Goal: Answer question/provide support: Answer question/provide support

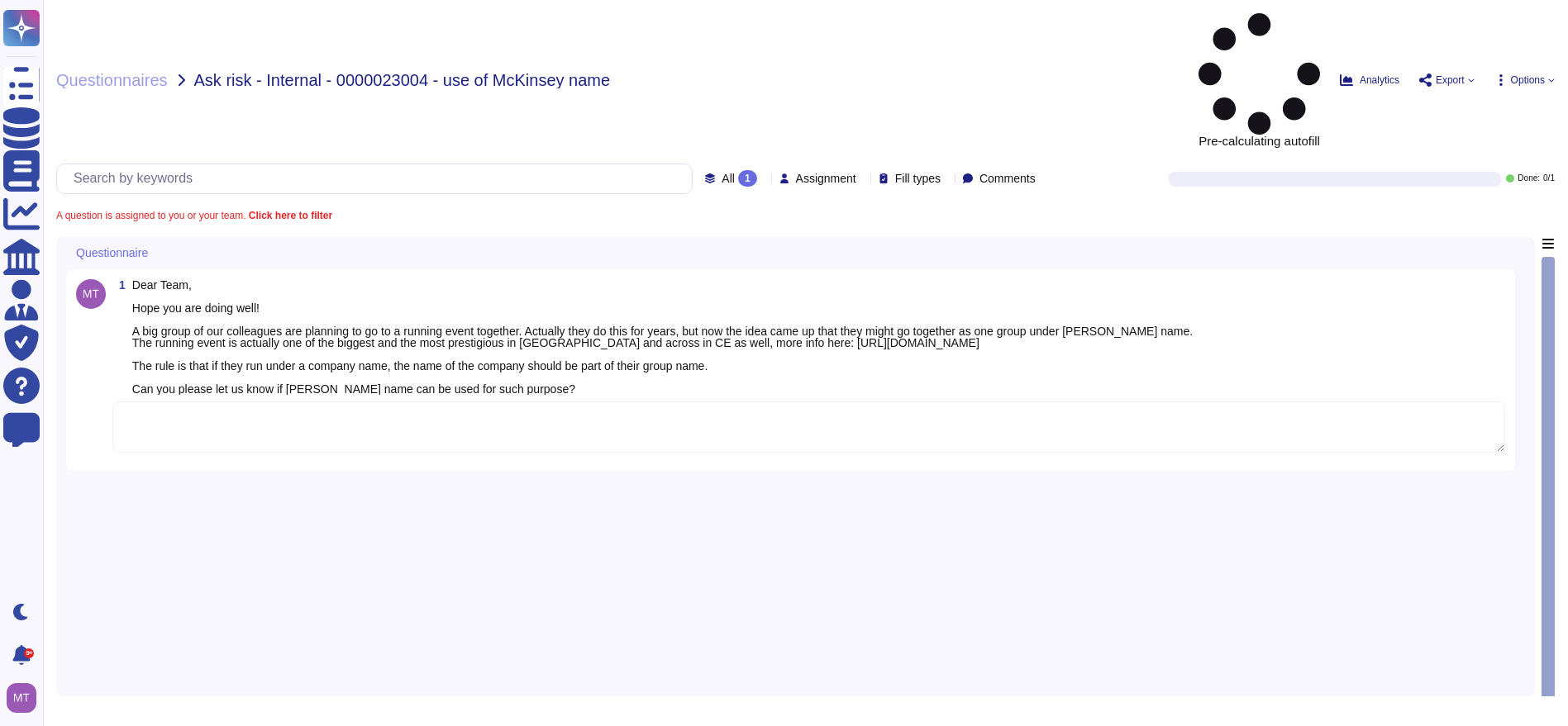
click at [258, 402] on textarea at bounding box center [808, 427] width 1393 height 51
paste textarea "For your awareness, we are sharing with you the Firm’s External Communications …"
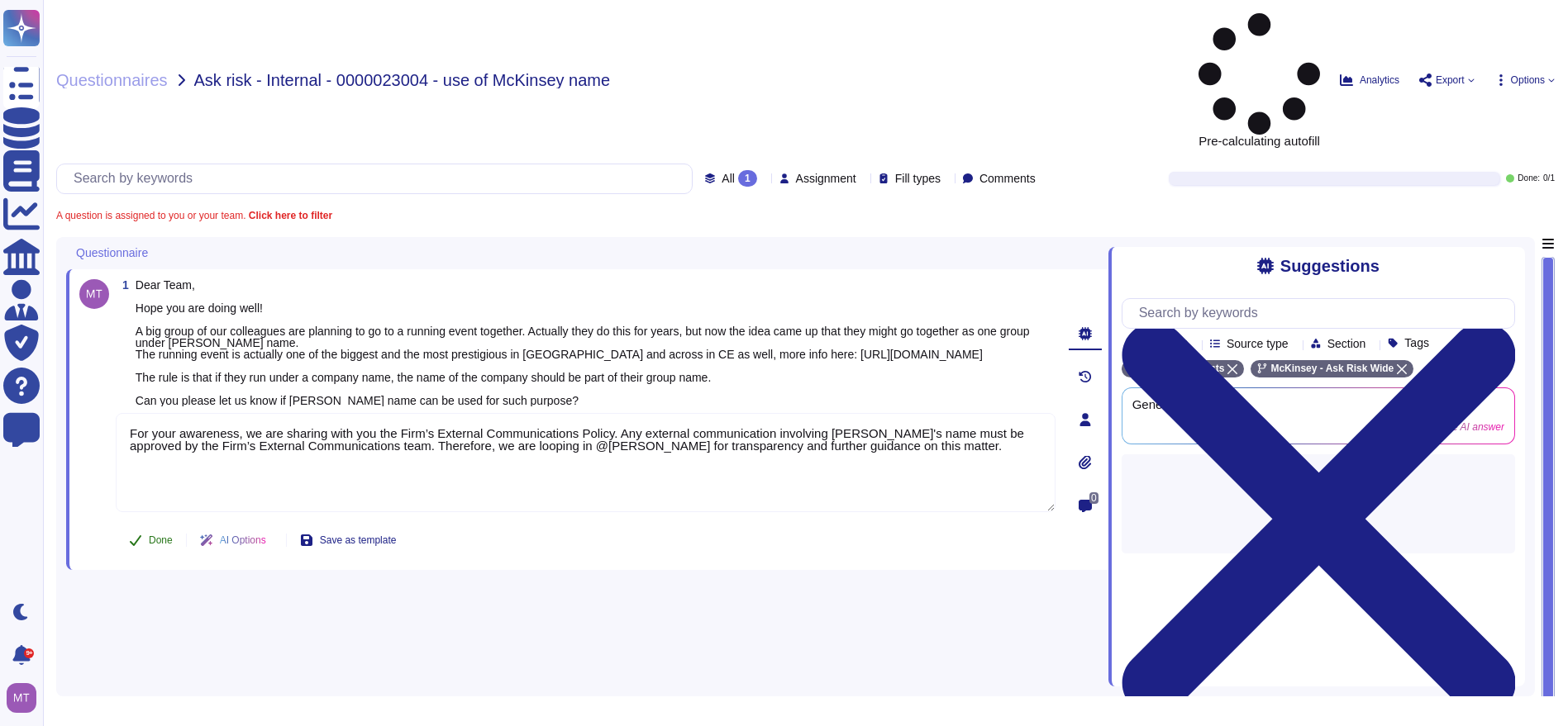
type textarea "For your awareness, we are sharing with you the Firm’s External Communications …"
click at [153, 524] on button "Done" at bounding box center [151, 540] width 70 height 33
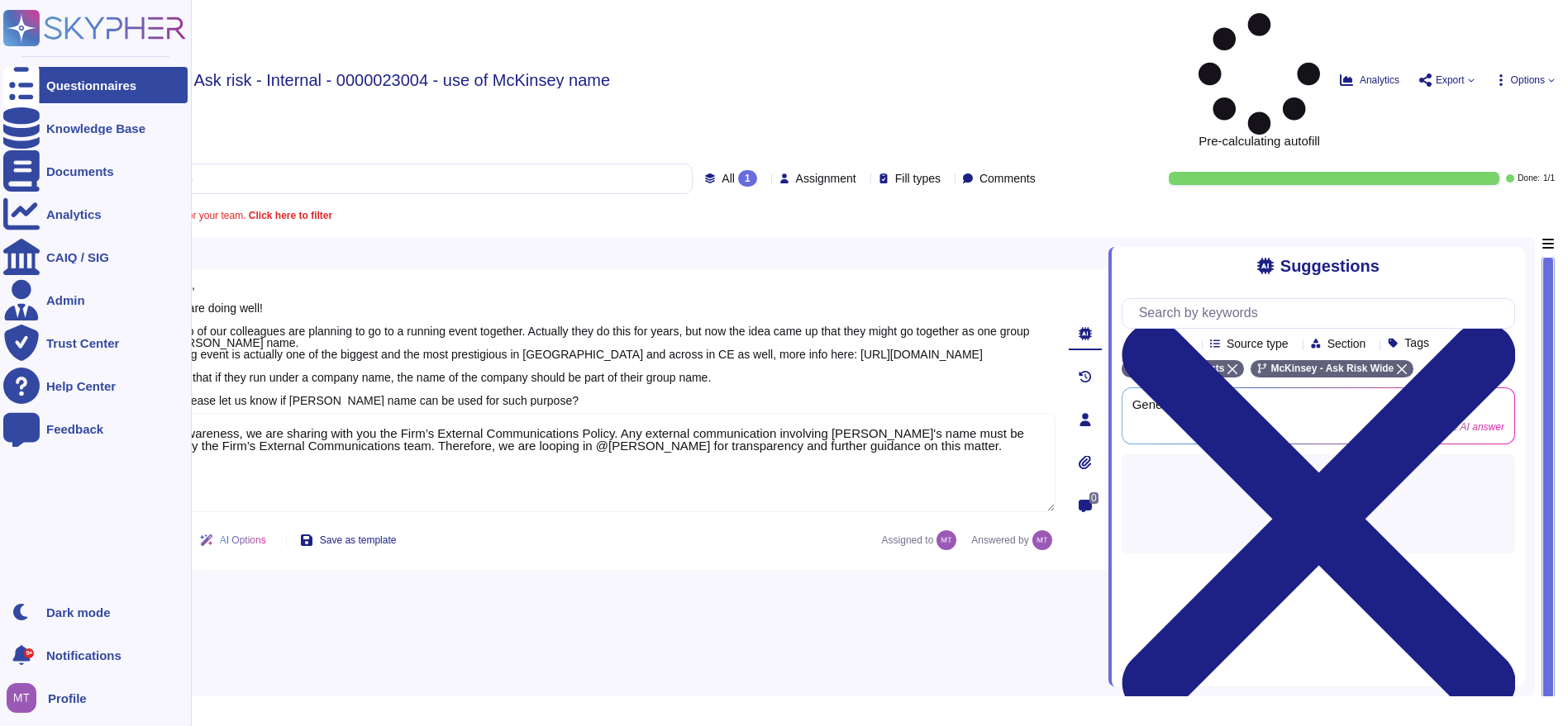
click at [38, 86] on div at bounding box center [22, 84] width 36 height 36
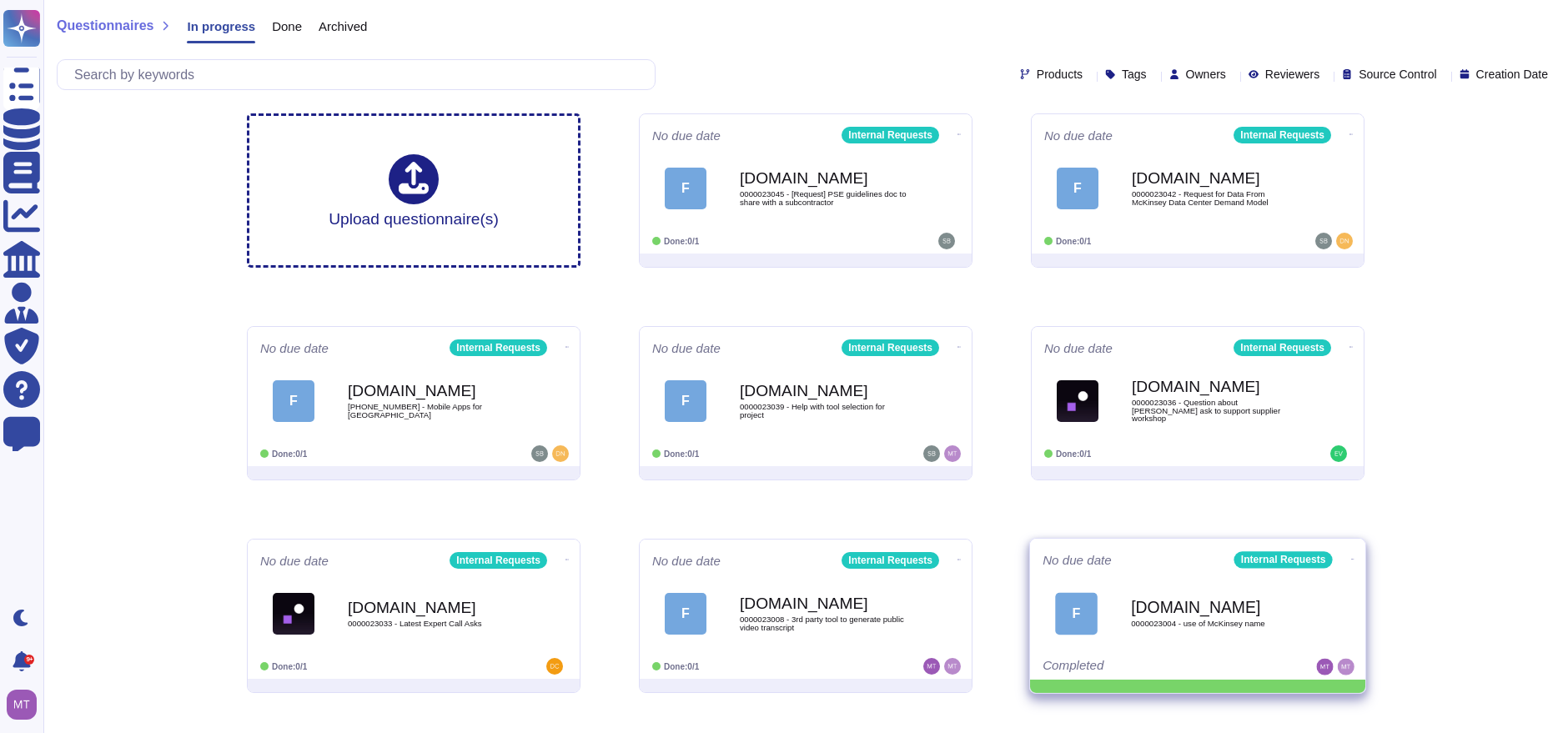
click at [1351, 559] on icon at bounding box center [1353, 559] width 4 height 1
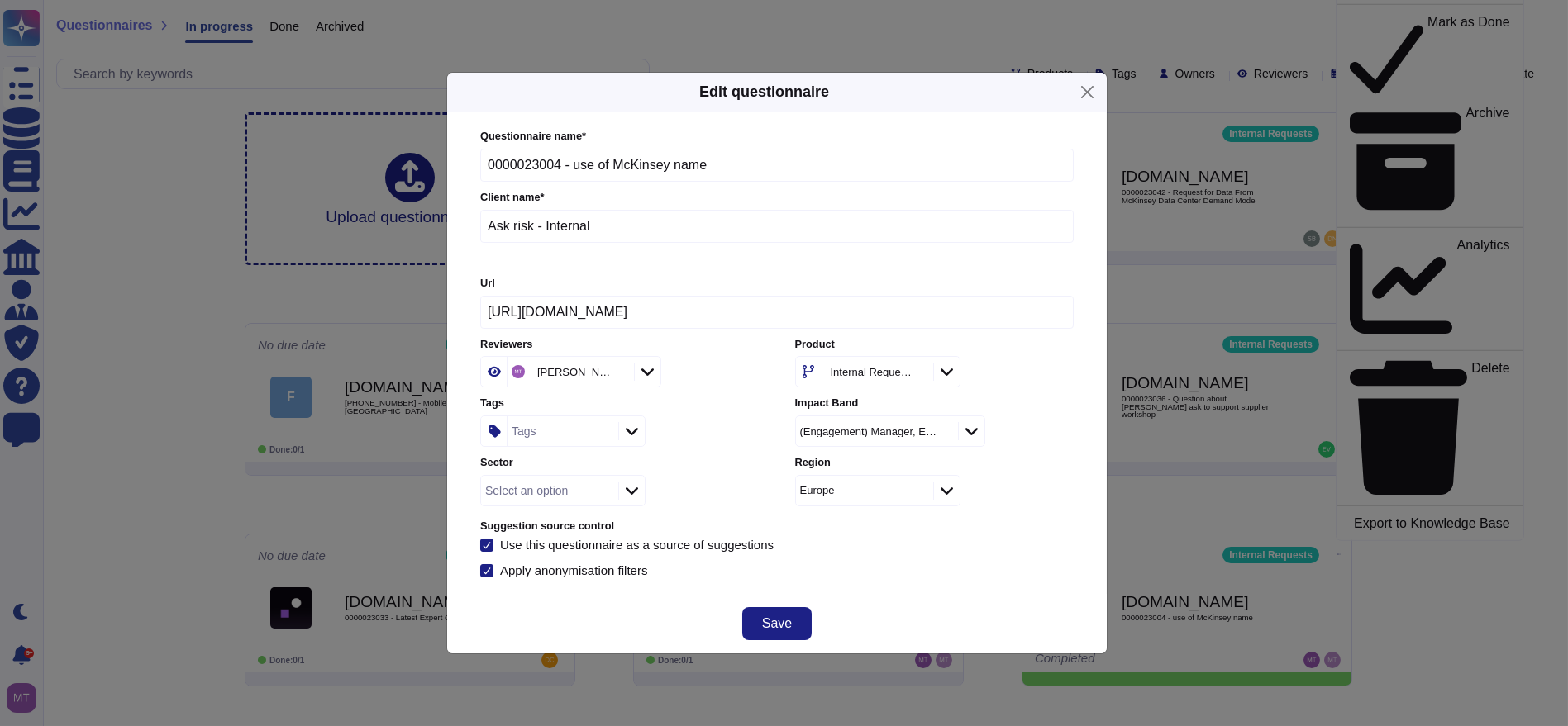
click at [546, 429] on div "Tags" at bounding box center [561, 430] width 107 height 30
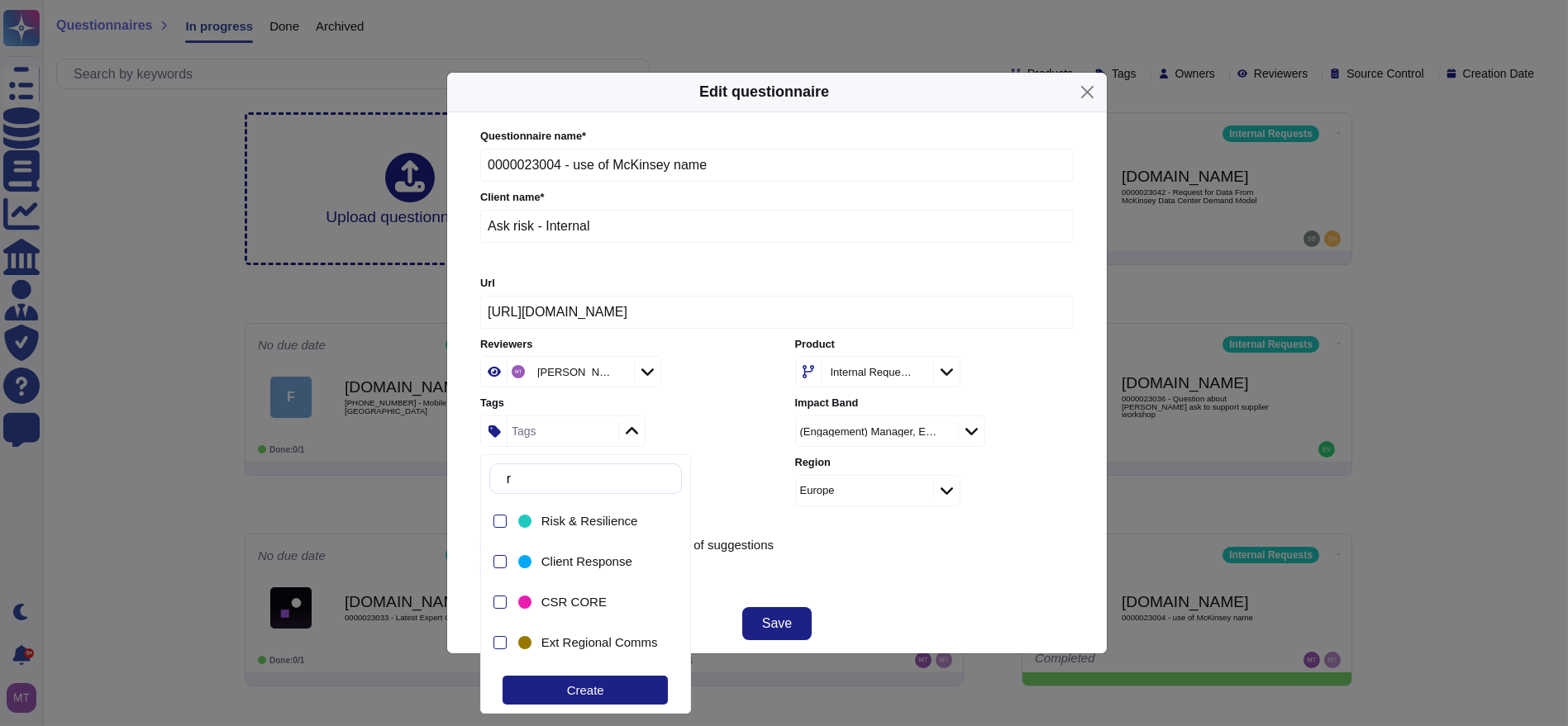
type input "re"
click at [597, 651] on div "Ext Regional Comms" at bounding box center [590, 642] width 149 height 37
click at [916, 585] on div "Questionnaire name * 0000023004 - use of McKinsey name Client name * Ask risk -…" at bounding box center [777, 353] width 627 height 482
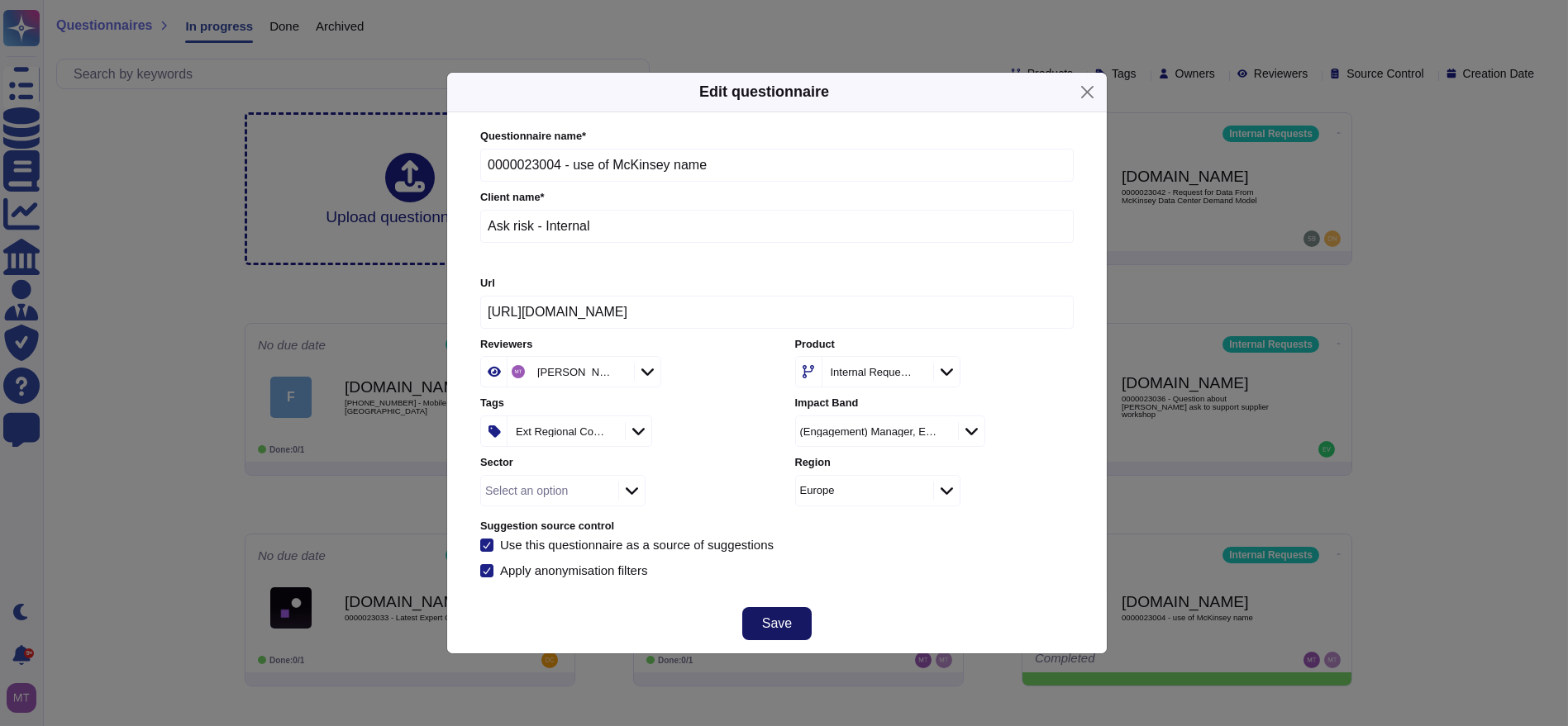
click at [750, 630] on button "Save" at bounding box center [777, 624] width 69 height 33
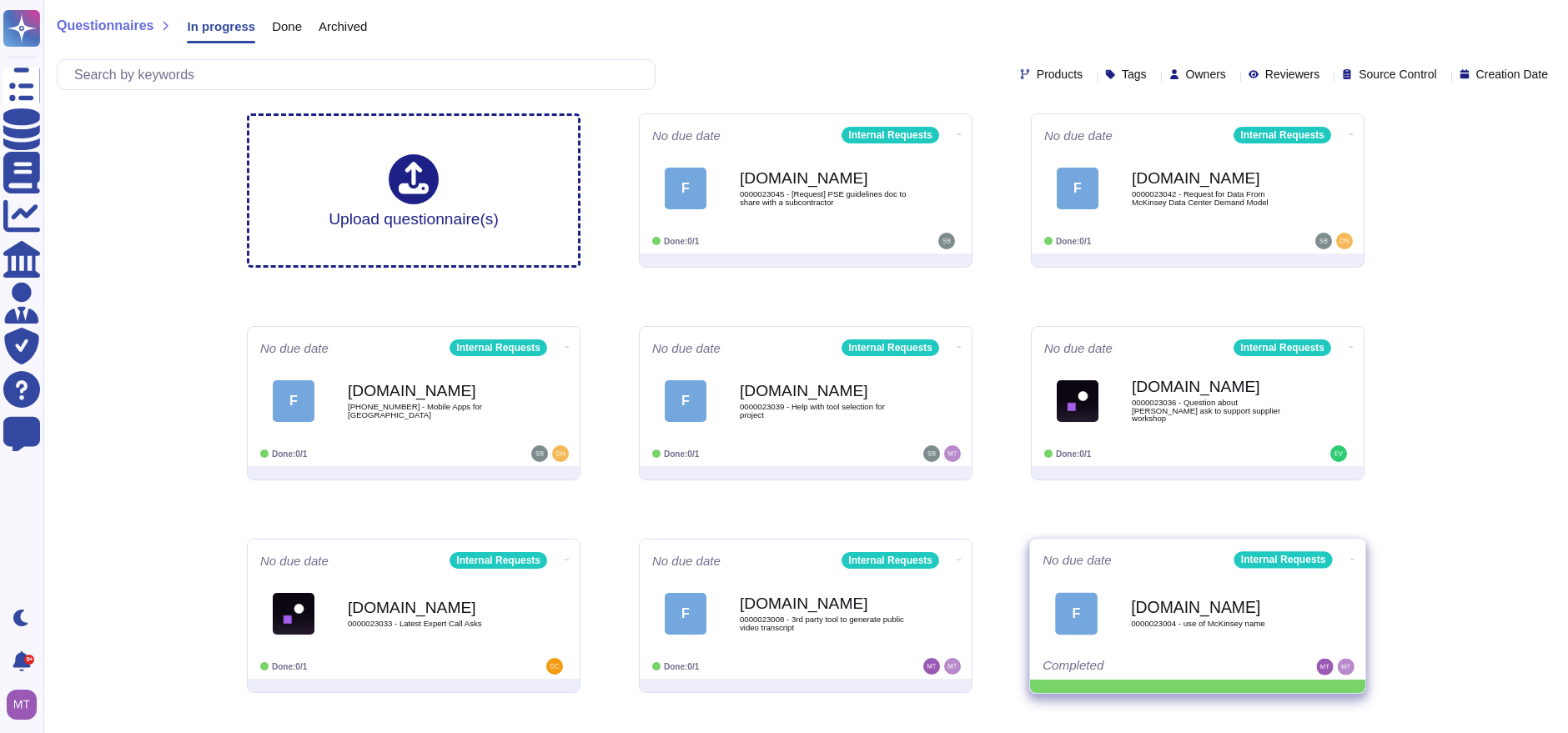
click at [1351, 558] on icon at bounding box center [1353, 559] width 4 height 5
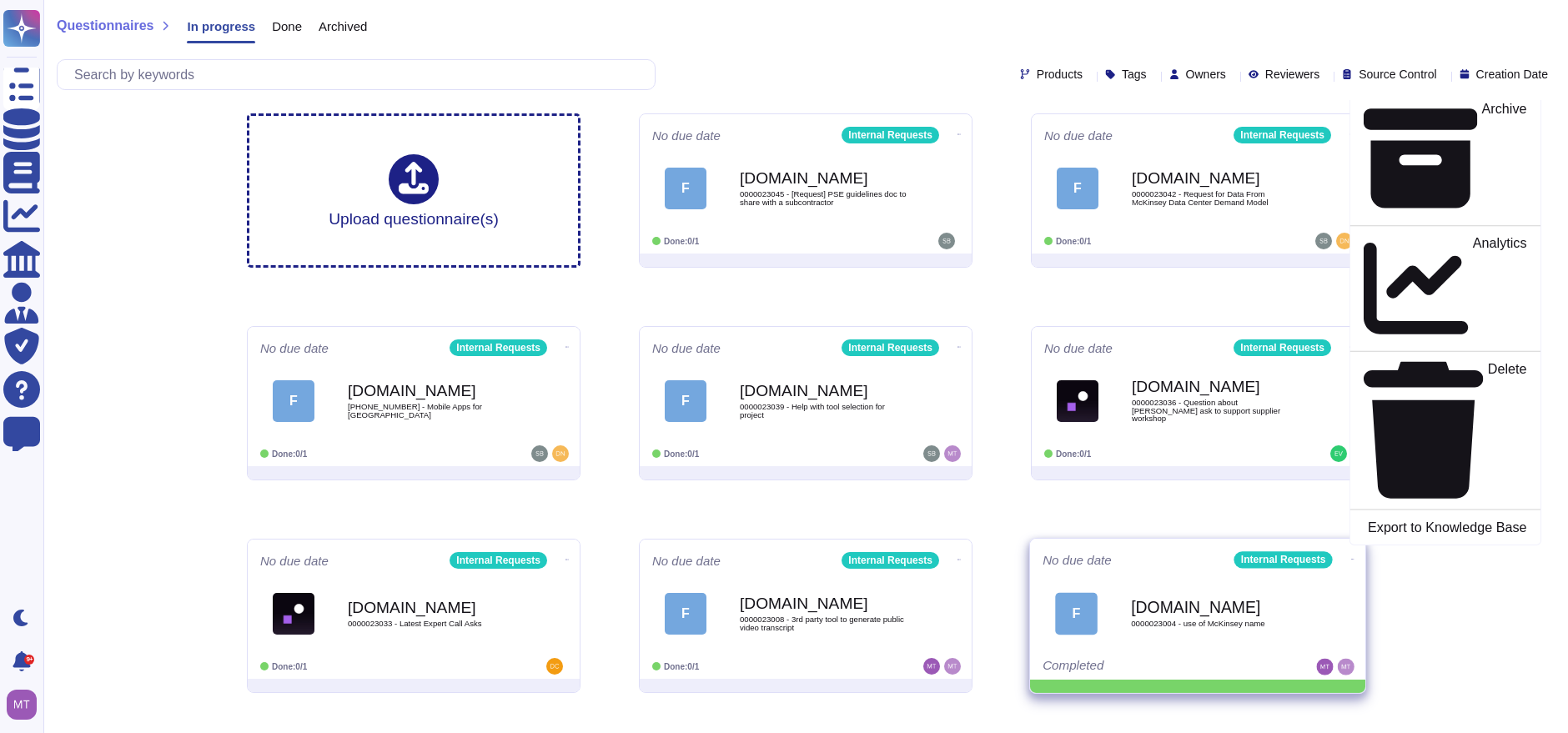
click at [1443, 95] on p "Mark as Done" at bounding box center [1485, 53] width 84 height 85
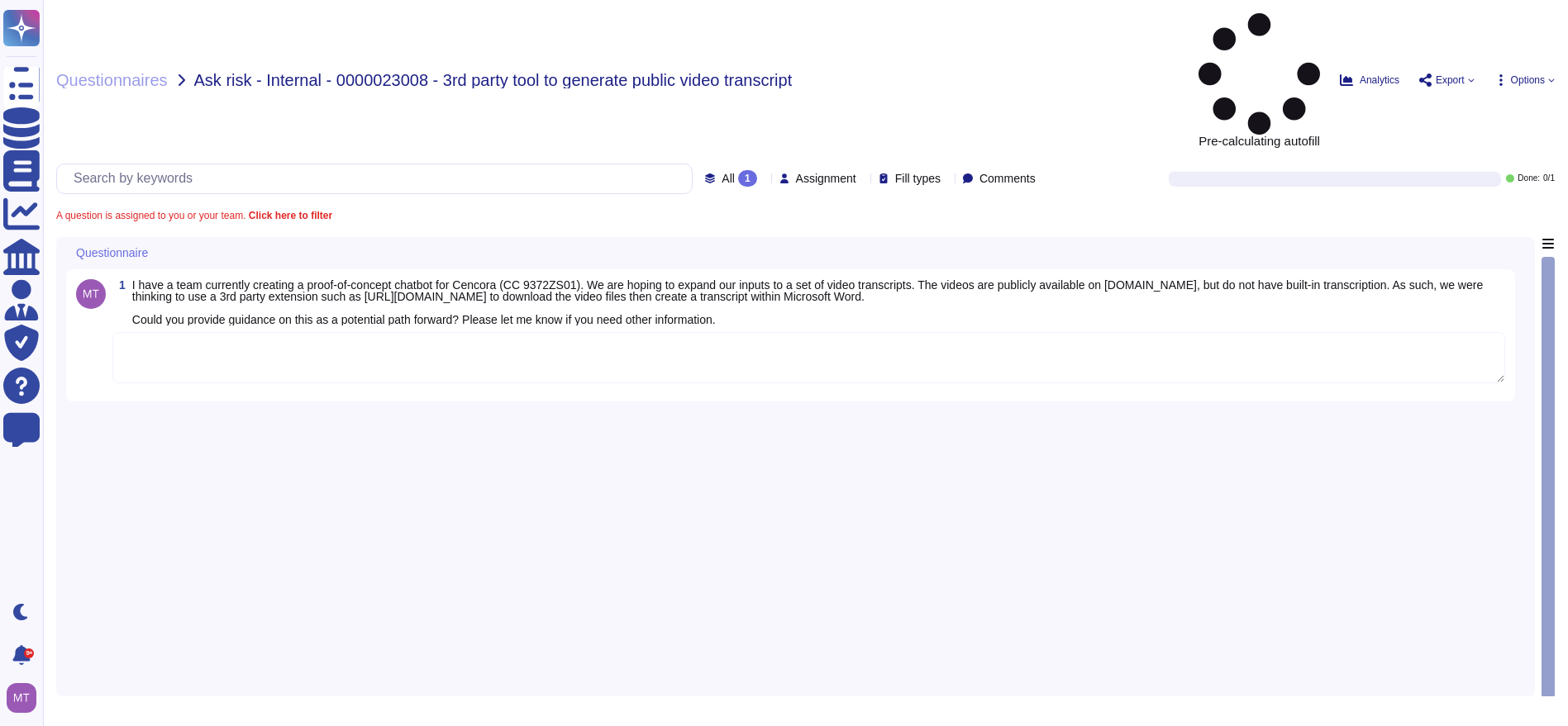
click at [496, 332] on textarea at bounding box center [808, 358] width 1393 height 51
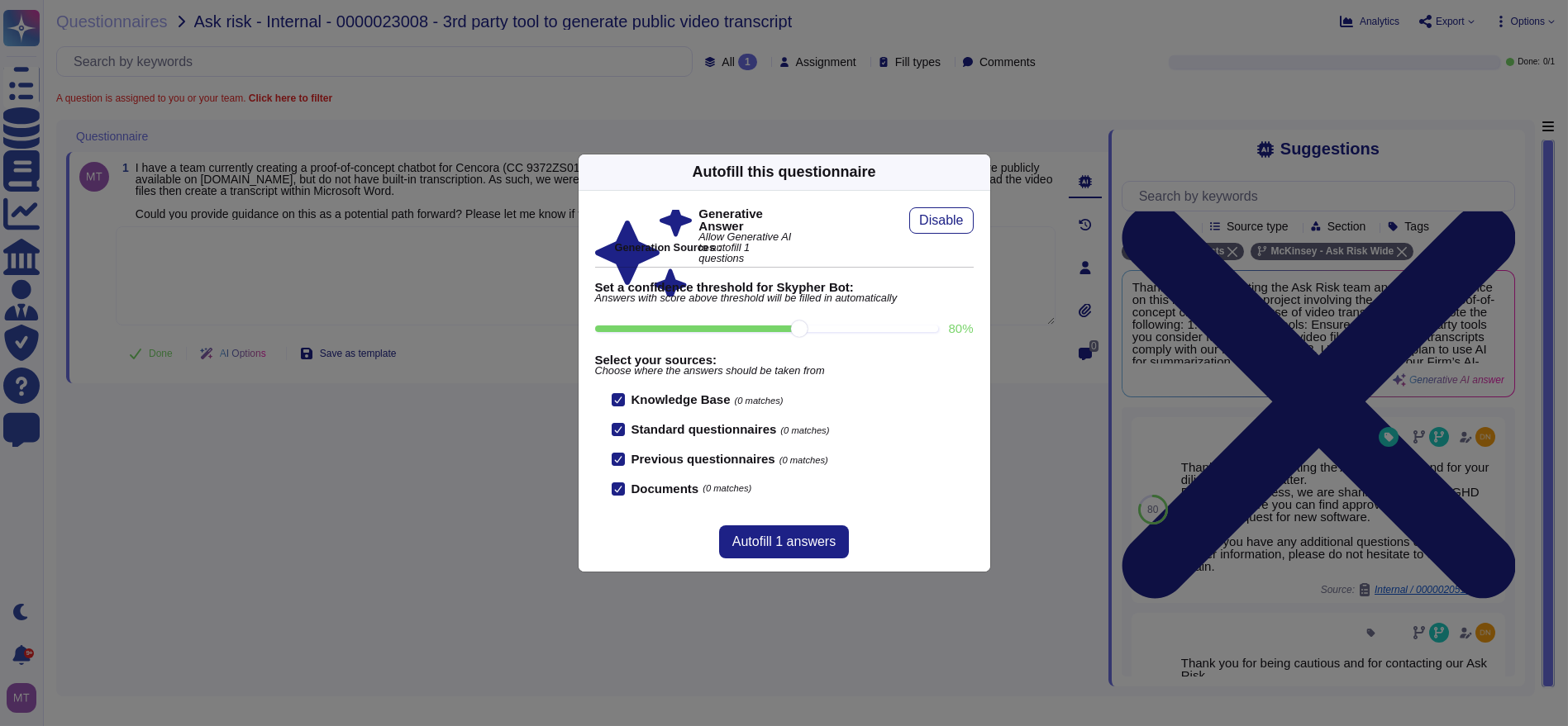
click at [981, 172] on icon at bounding box center [981, 172] width 0 height 0
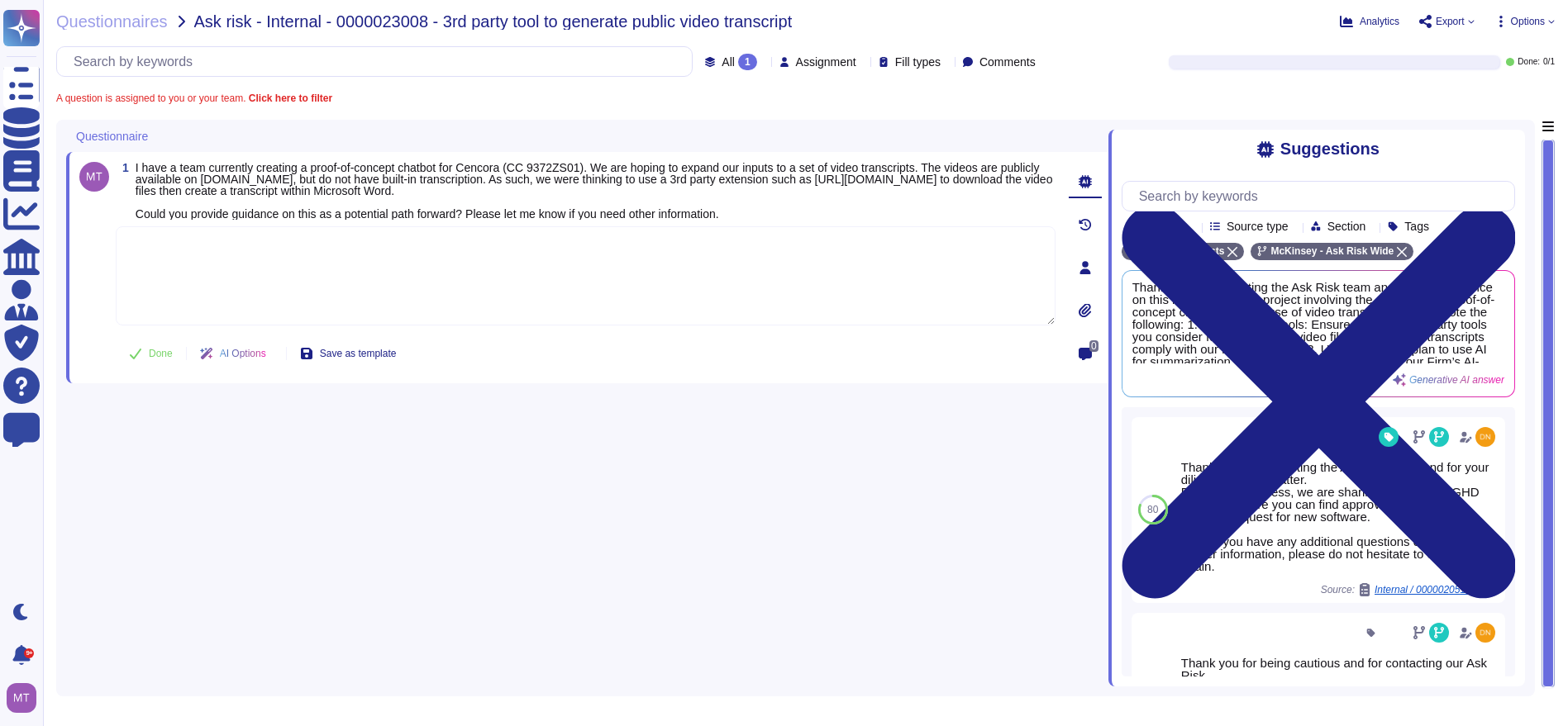
click at [227, 271] on textarea at bounding box center [586, 276] width 940 height 99
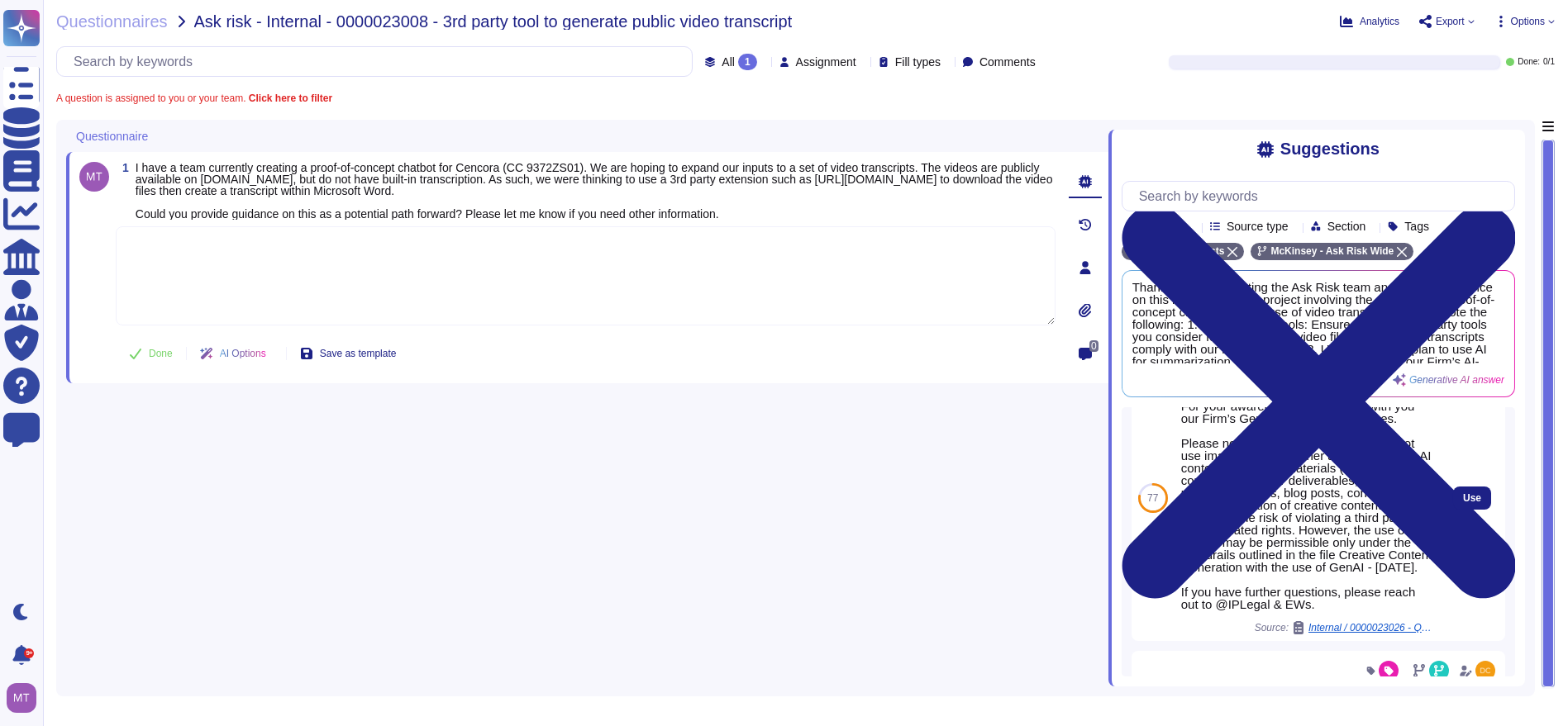
scroll to position [447, 0]
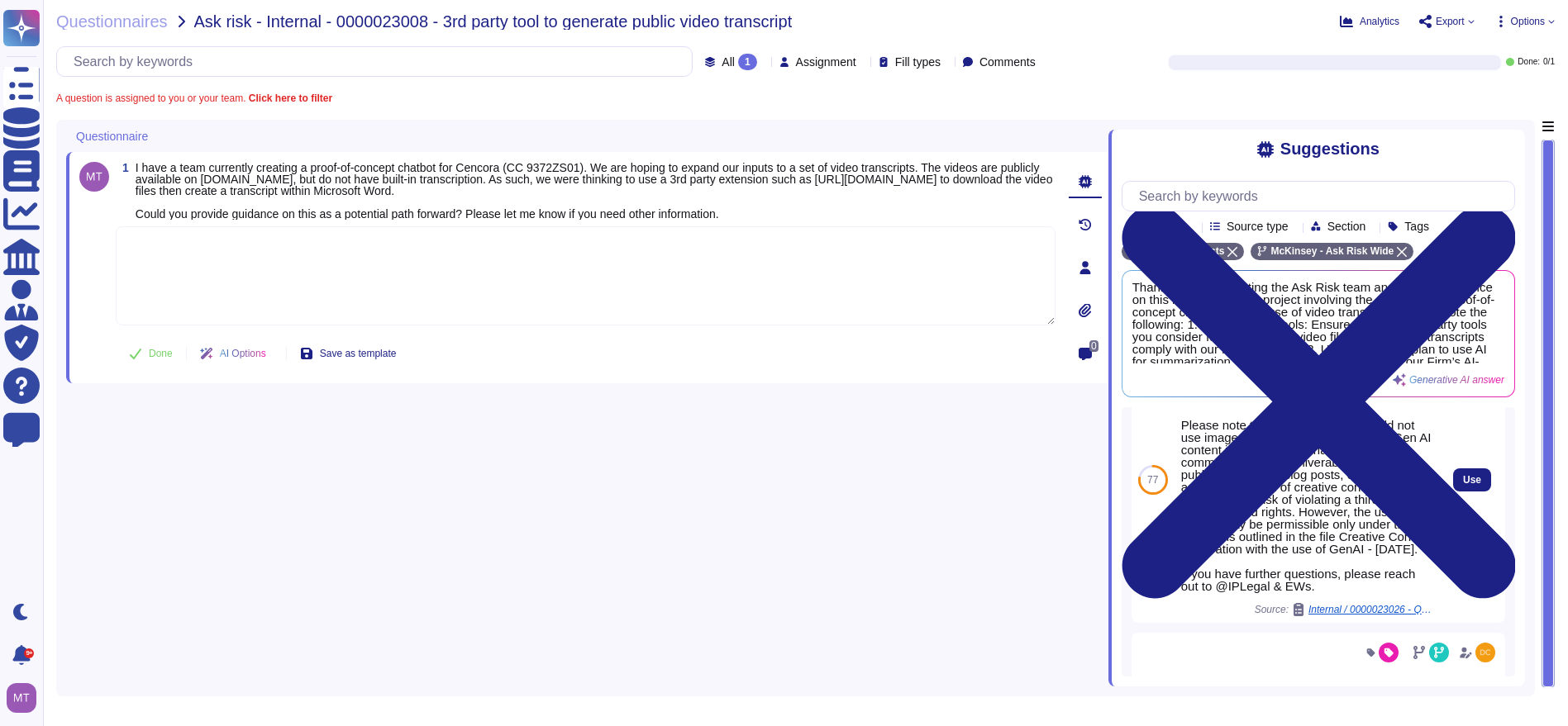
click at [1363, 615] on span "Internal / 0000023026 - Question about text to video capabilities" at bounding box center [1371, 609] width 124 height 10
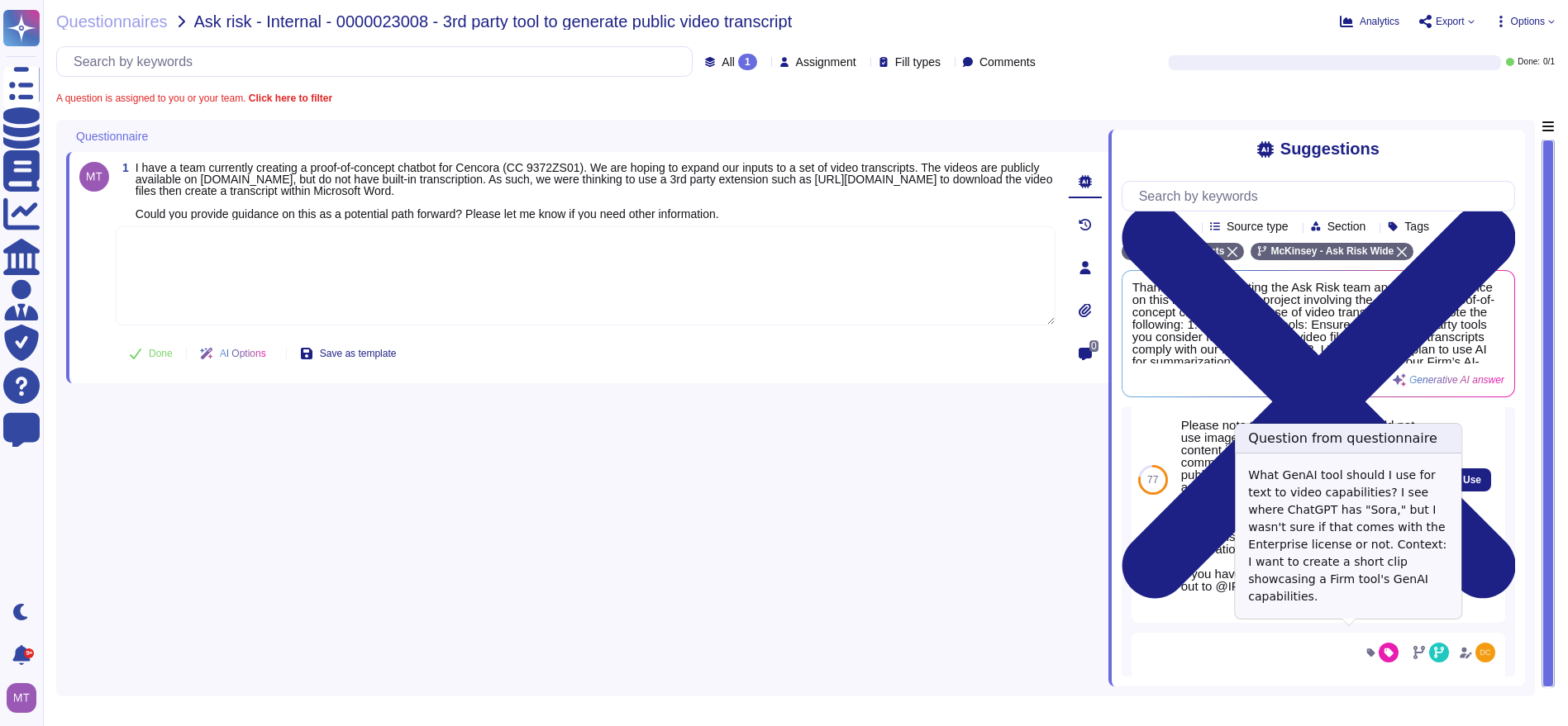
click at [1306, 635] on body "Questionnaires Knowledge Base Documents Analytics CAIQ / SIG Admin Trust Center…" at bounding box center [784, 363] width 1568 height 726
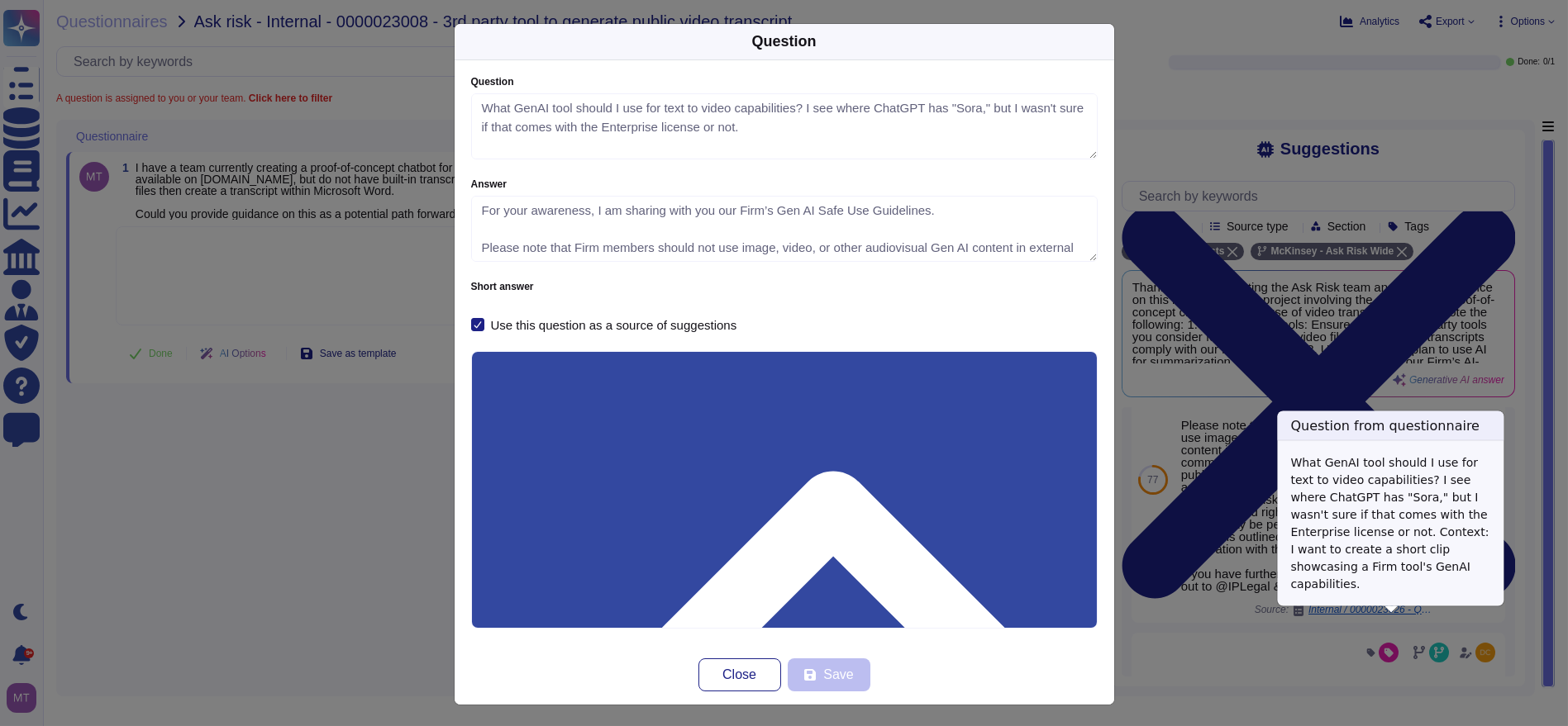
scroll to position [428, 0]
type textarea "What GenAI tool should I use for text to video capabilities? I see where ChatGP…"
type textarea "For your awareness, I am sharing with you our Firm’s Gen AI Safe Use Guidelines…"
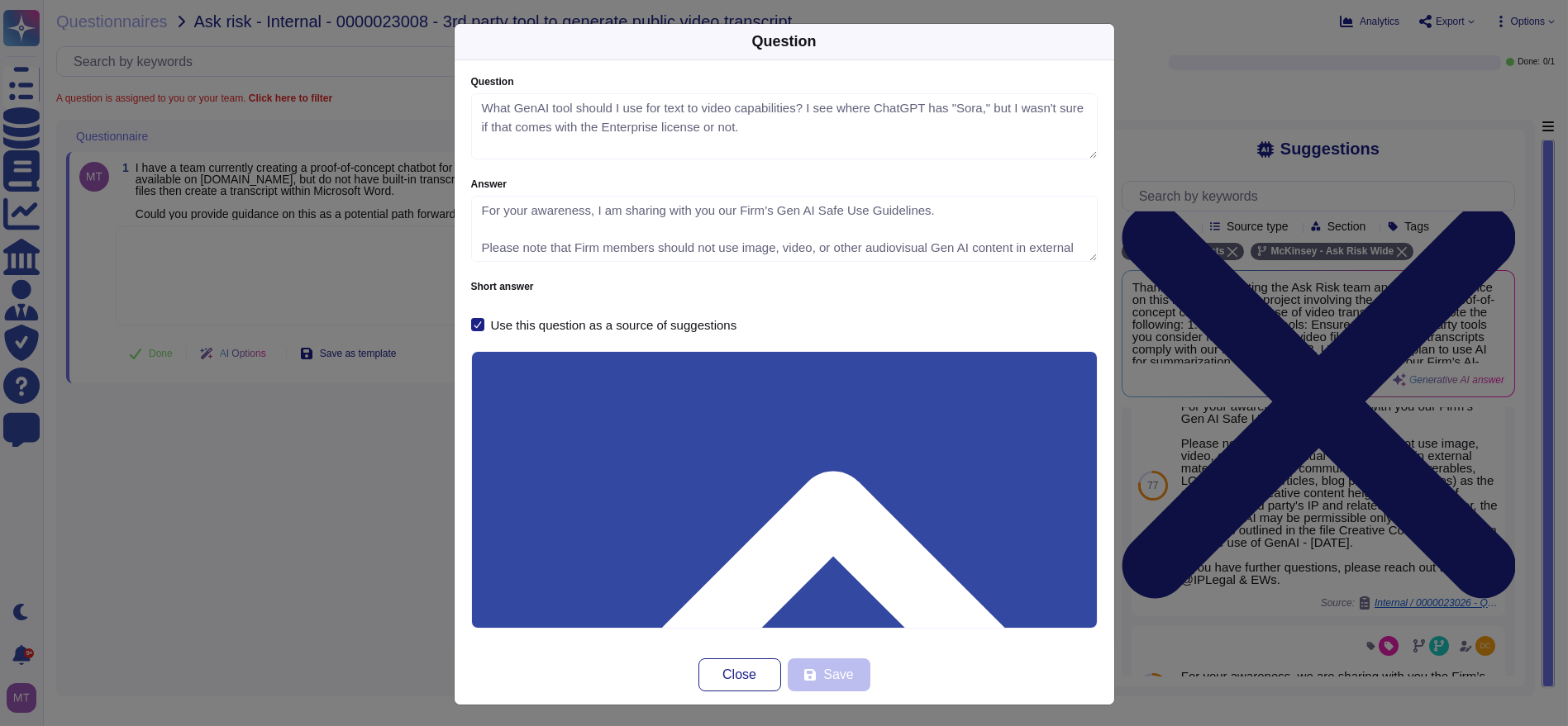
click at [1084, 255] on textarea "For your awareness, I am sharing with you our Firm’s Gen AI Safe Use Guidelines…" at bounding box center [784, 229] width 627 height 66
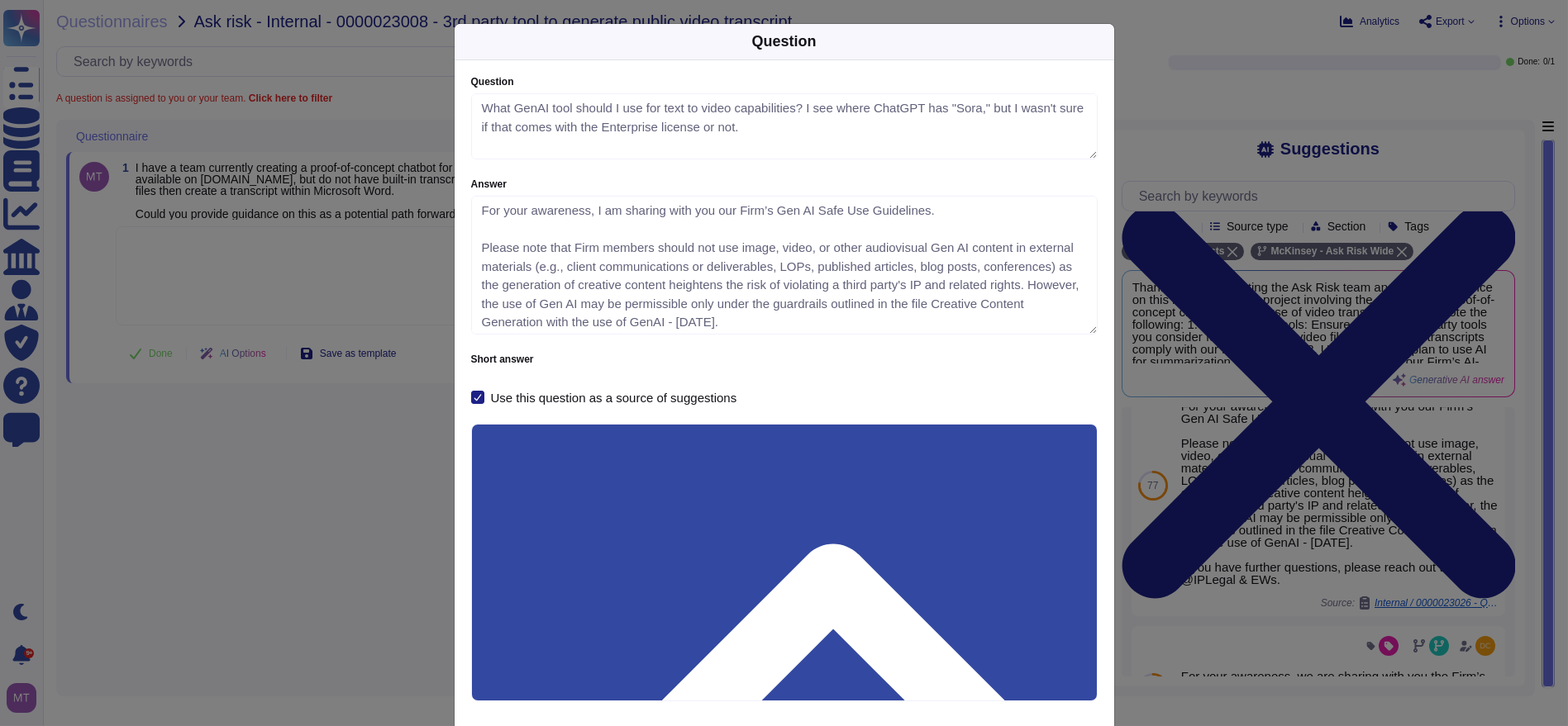
drag, startPoint x: 1088, startPoint y: 258, endPoint x: 1082, endPoint y: 331, distance: 73.2
click at [1082, 331] on textarea "For your awareness, I am sharing with you our Firm’s Gen AI Safe Use Guidelines…" at bounding box center [784, 265] width 627 height 138
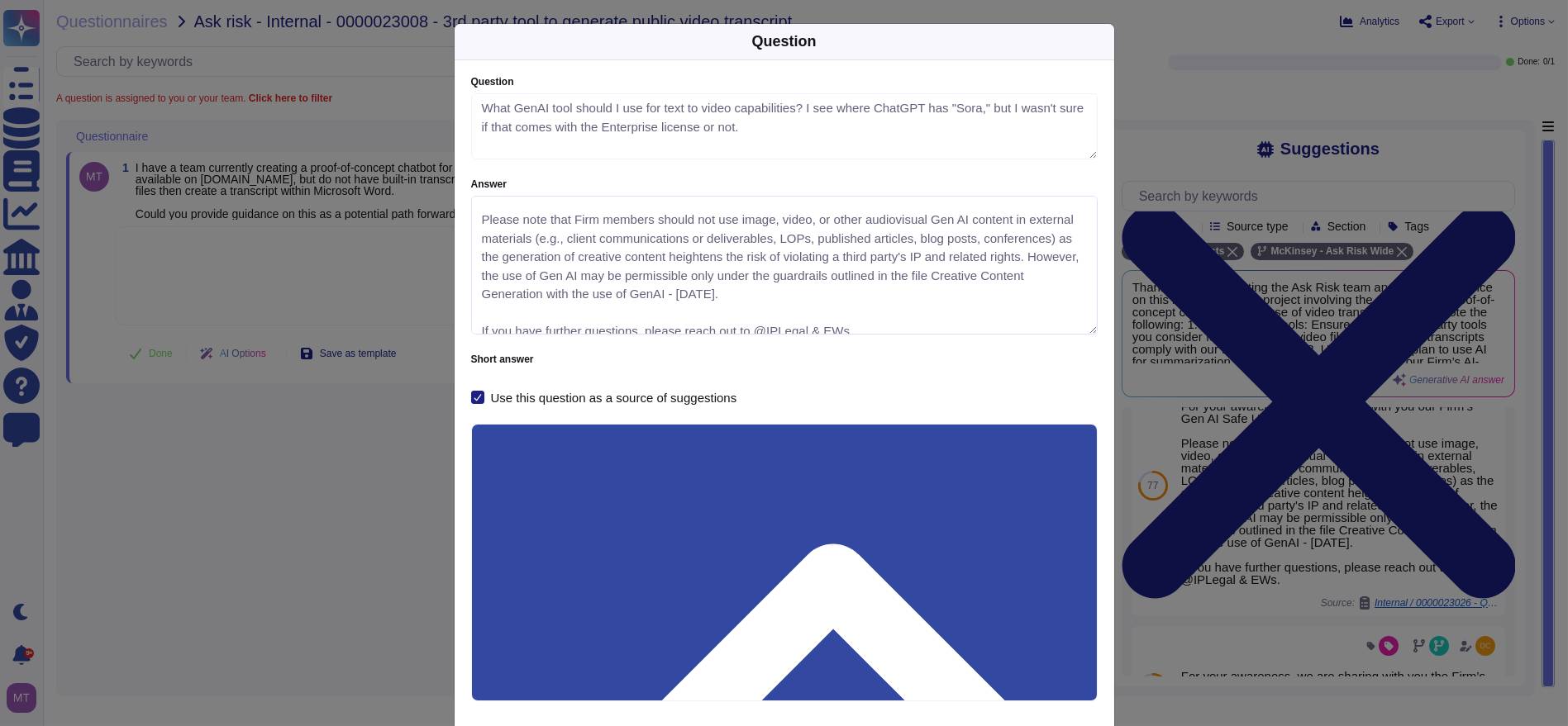
scroll to position [0, 0]
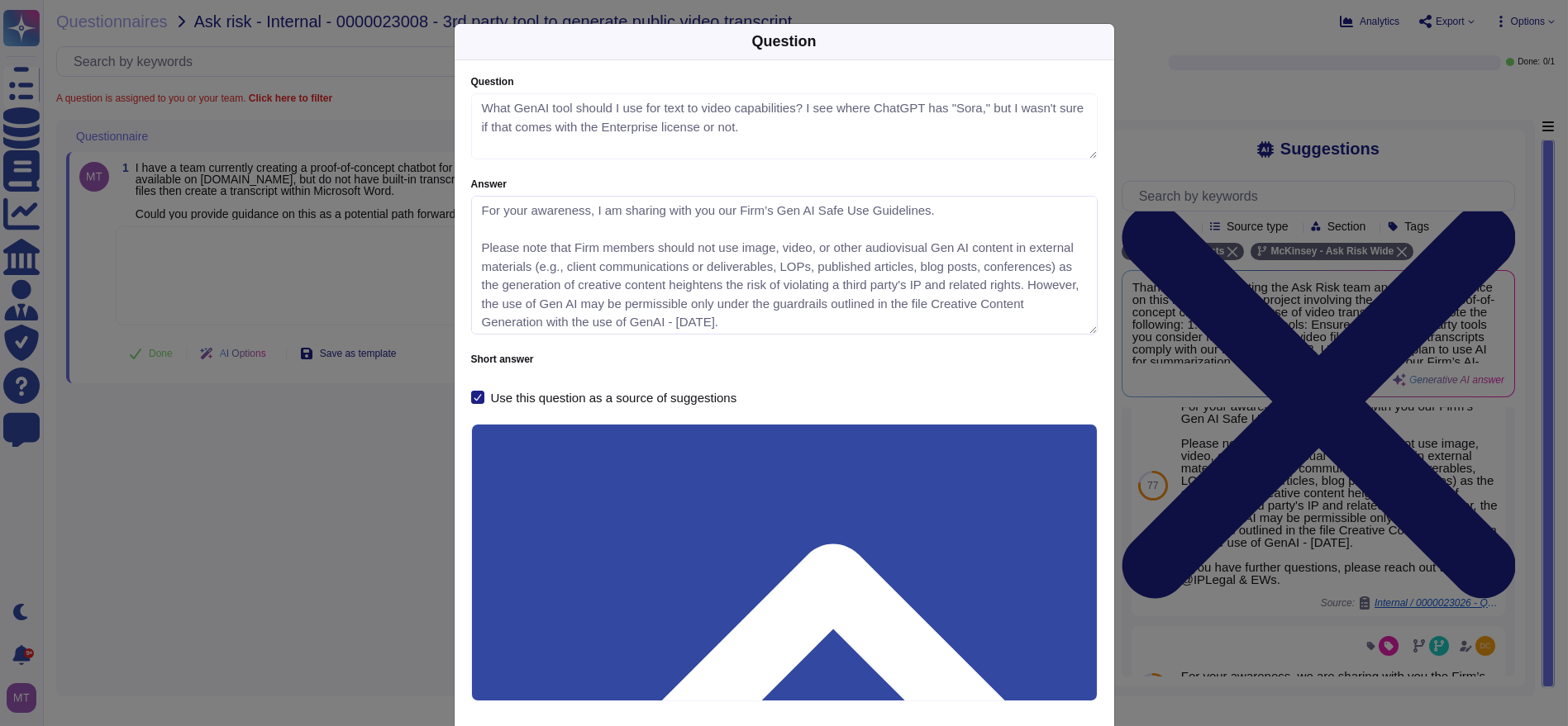
drag, startPoint x: 858, startPoint y: 300, endPoint x: 465, endPoint y: 216, distance: 401.9
click at [471, 216] on textarea "For your awareness, I am sharing with you our Firm’s Gen AI Safe Use Guidelines…" at bounding box center [784, 265] width 627 height 138
click at [372, 536] on div "Question Question What GenAI tool should I use for text to video capabilities? …" at bounding box center [784, 363] width 1568 height 726
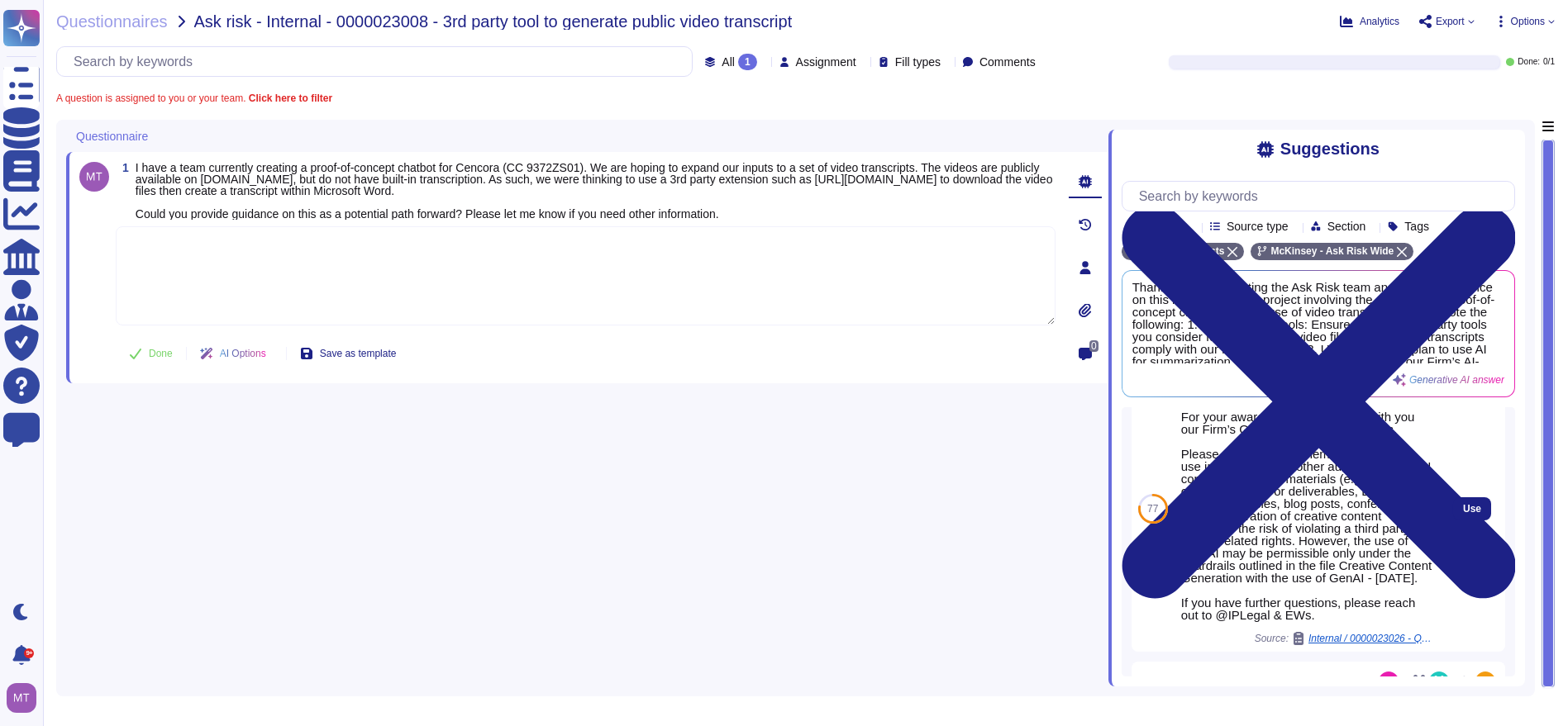
scroll to position [447, 0]
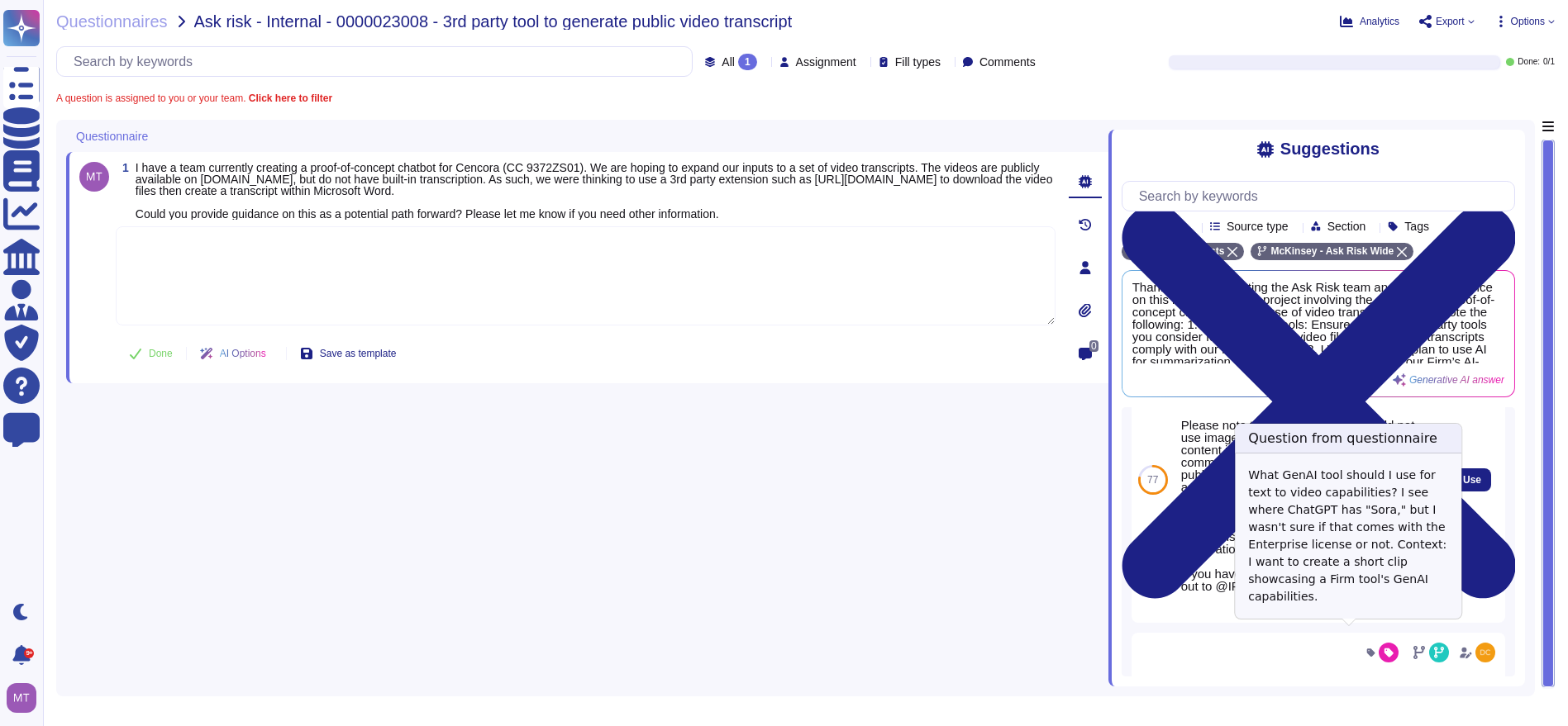
click at [1362, 615] on span "Internal / 0000023026 - Question about text to video capabilities" at bounding box center [1371, 609] width 124 height 10
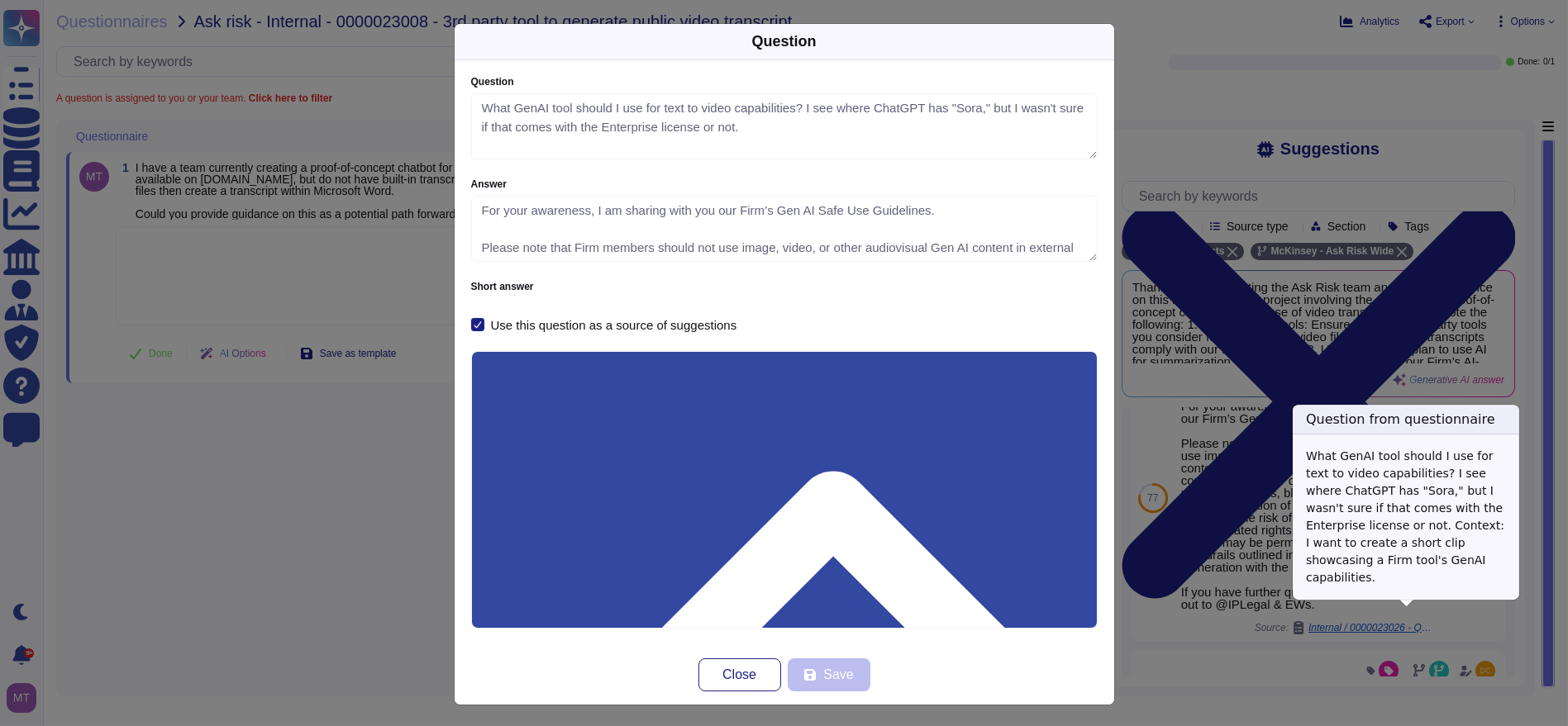
type textarea "What GenAI tool should I use for text to video capabilities? I see where ChatGP…"
type textarea "For your awareness, I am sharing with you our Firm’s Gen AI Safe Use Guidelines…"
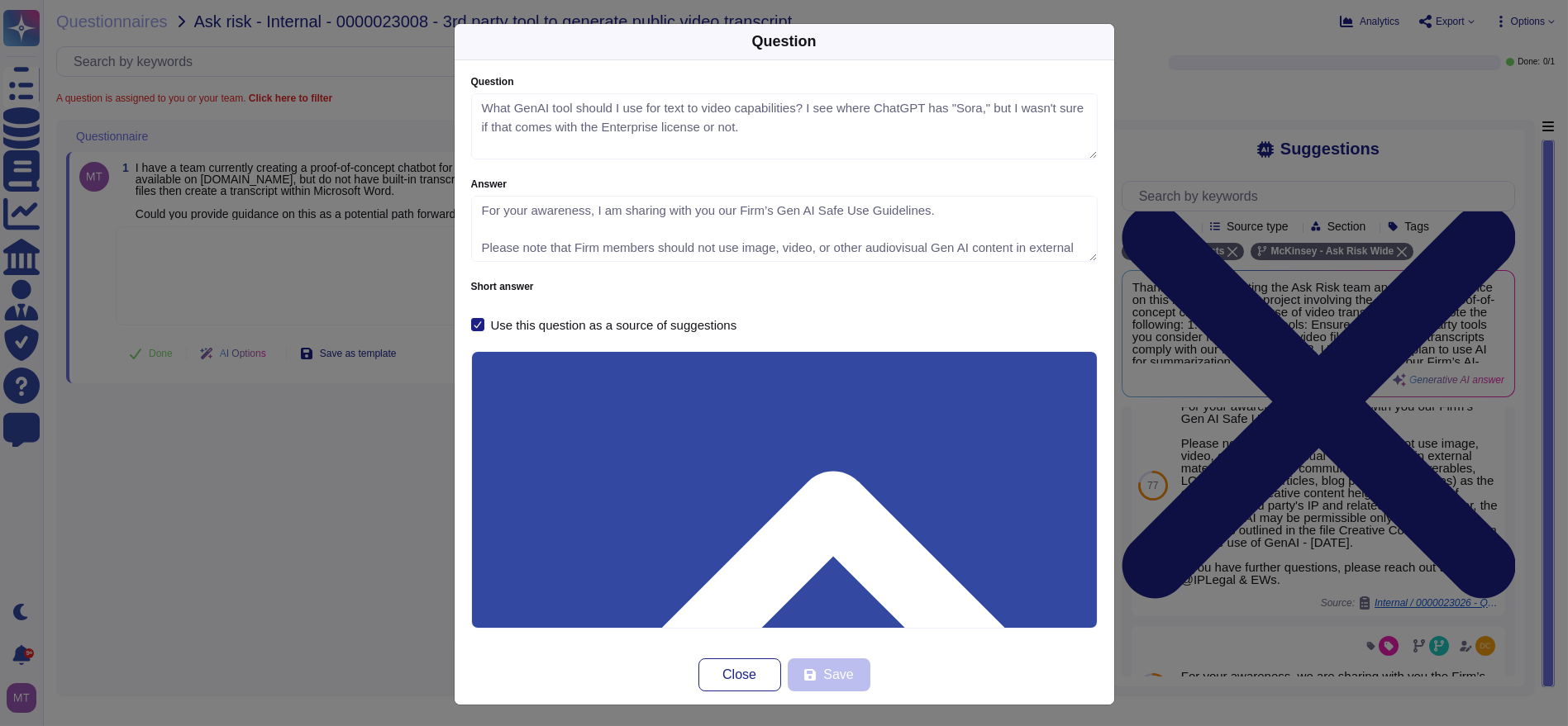
drag, startPoint x: 387, startPoint y: 577, endPoint x: 621, endPoint y: 553, distance: 235.2
click at [389, 576] on div "Question Question What GenAI tool should I use for text to video capabilities? …" at bounding box center [784, 363] width 1568 height 726
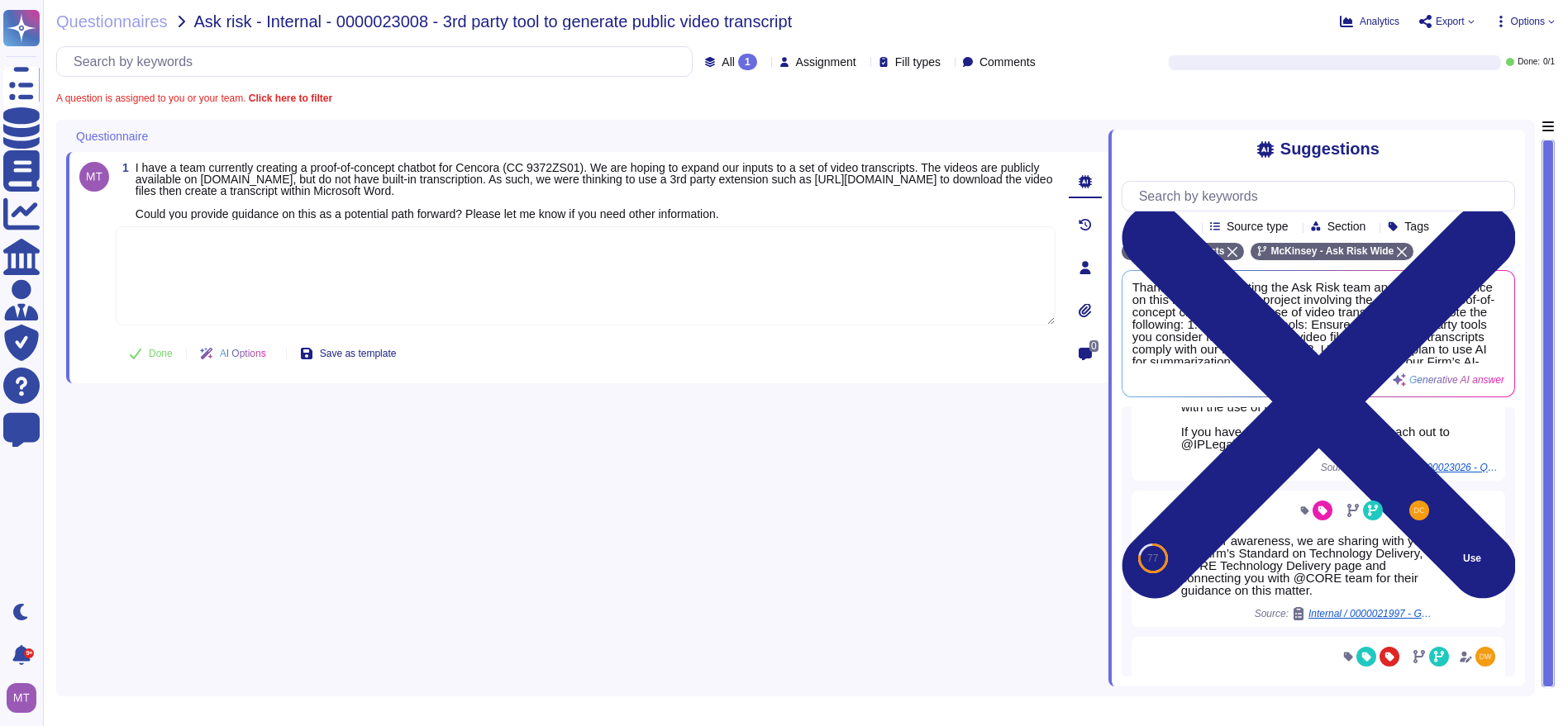
scroll to position [630, 0]
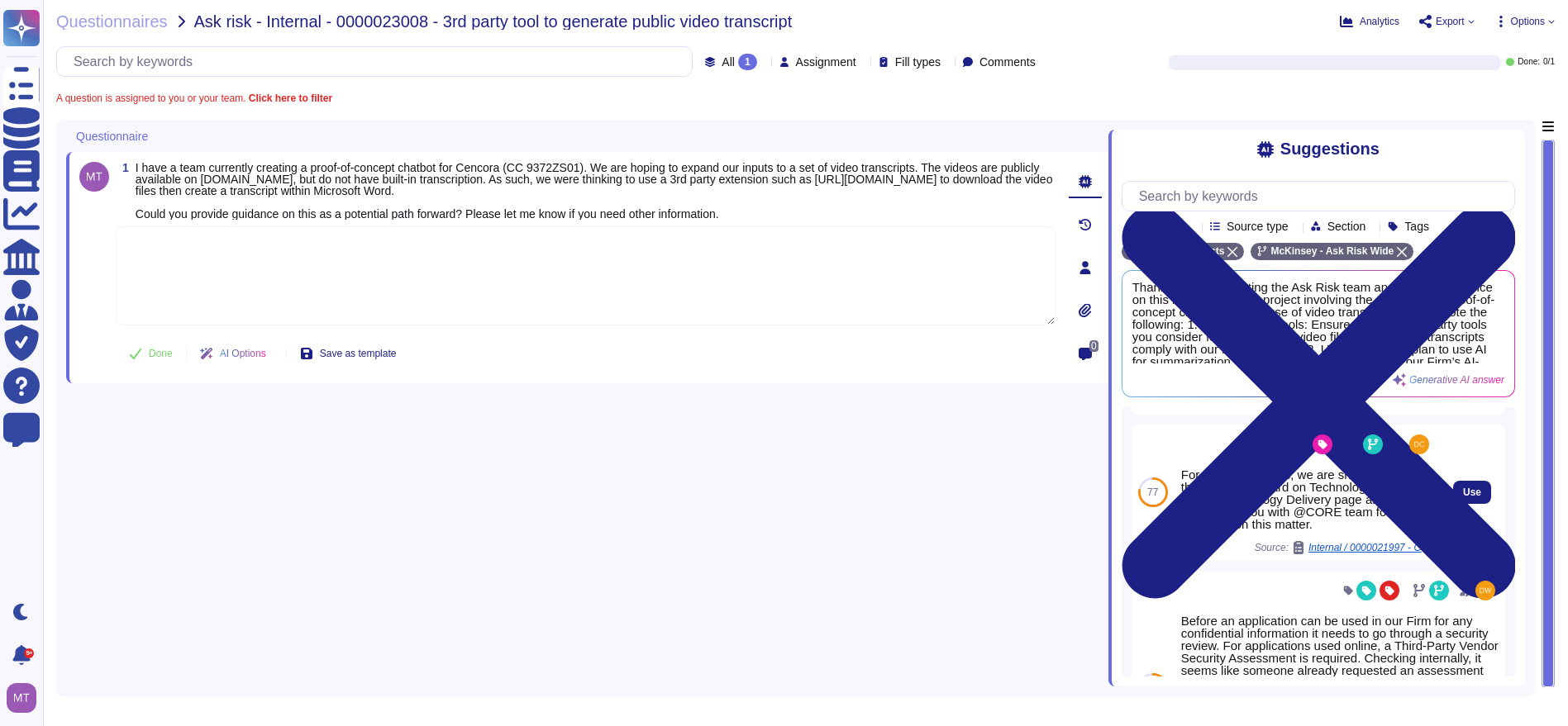
click at [1360, 553] on span "Internal / 0000021997 - Guidance on code sharing through GitHub" at bounding box center [1371, 547] width 124 height 10
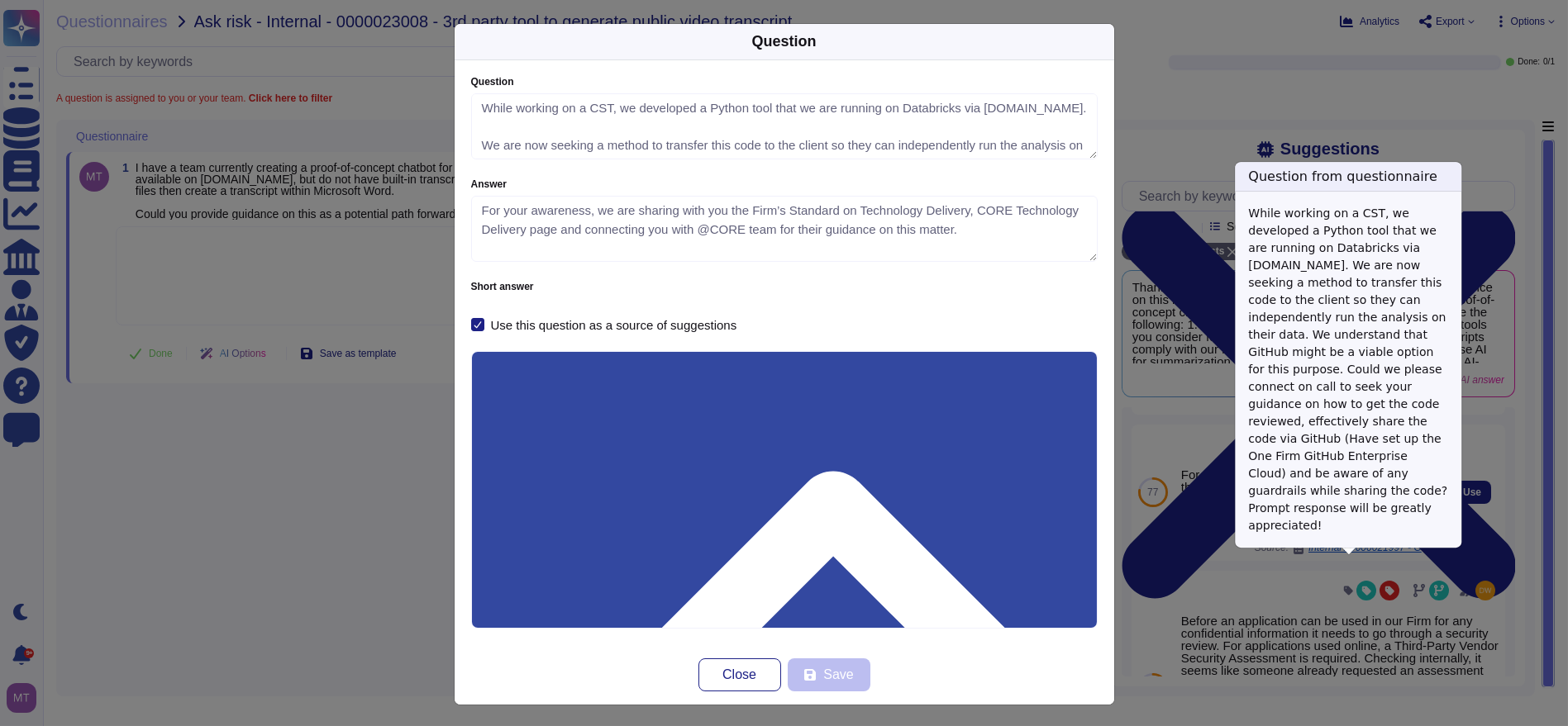
type textarea "While working on a CST, we developed a Python tool that we are running on Datab…"
type textarea "For your awareness, we are sharing with you the Firm’s Standard on Technology D…"
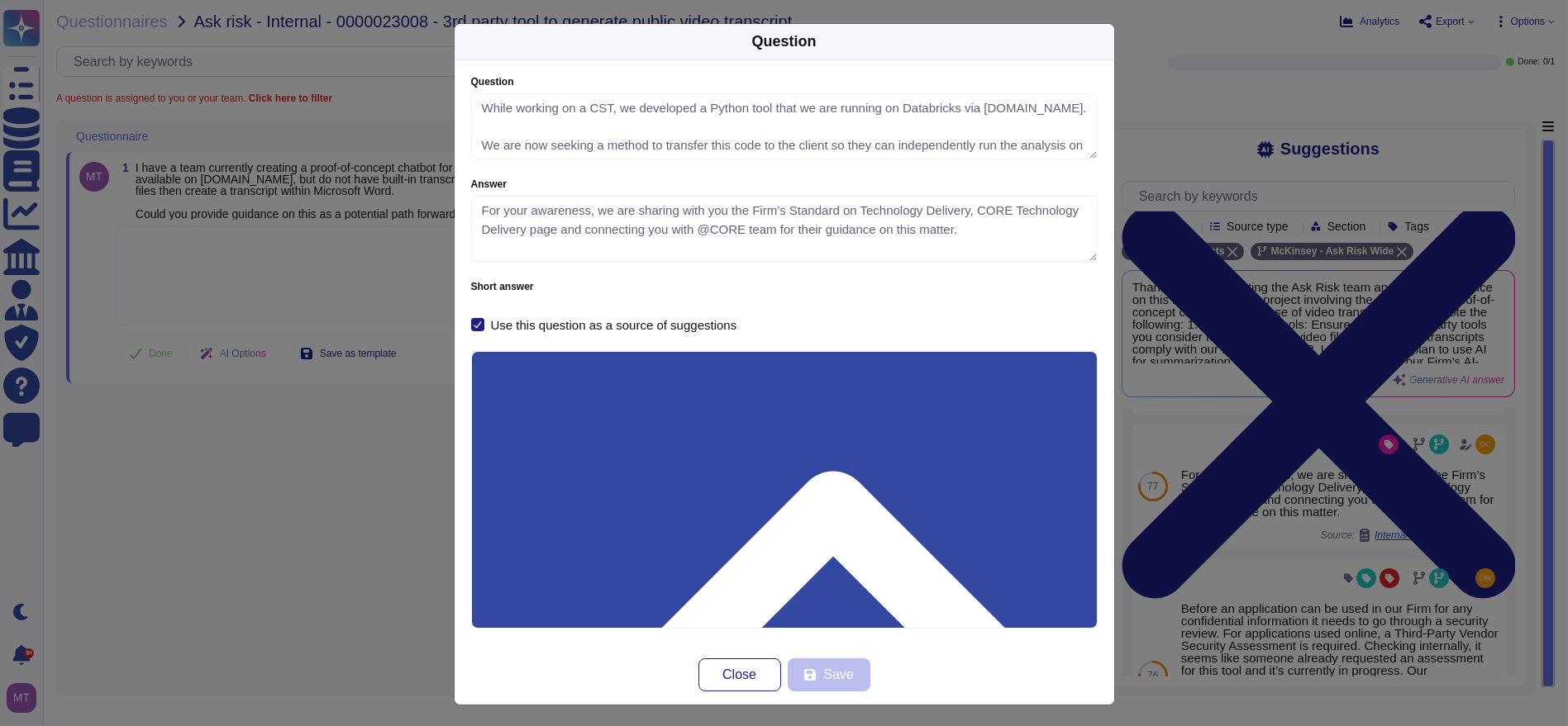
drag, startPoint x: 557, startPoint y: 438, endPoint x: 527, endPoint y: 445, distance: 30.8
drag, startPoint x: 818, startPoint y: 437, endPoint x: 570, endPoint y: 429, distance: 248.1
click at [370, 540] on div "Question Question While working on a CST, we developed a Python tool that we ar…" at bounding box center [784, 363] width 1568 height 726
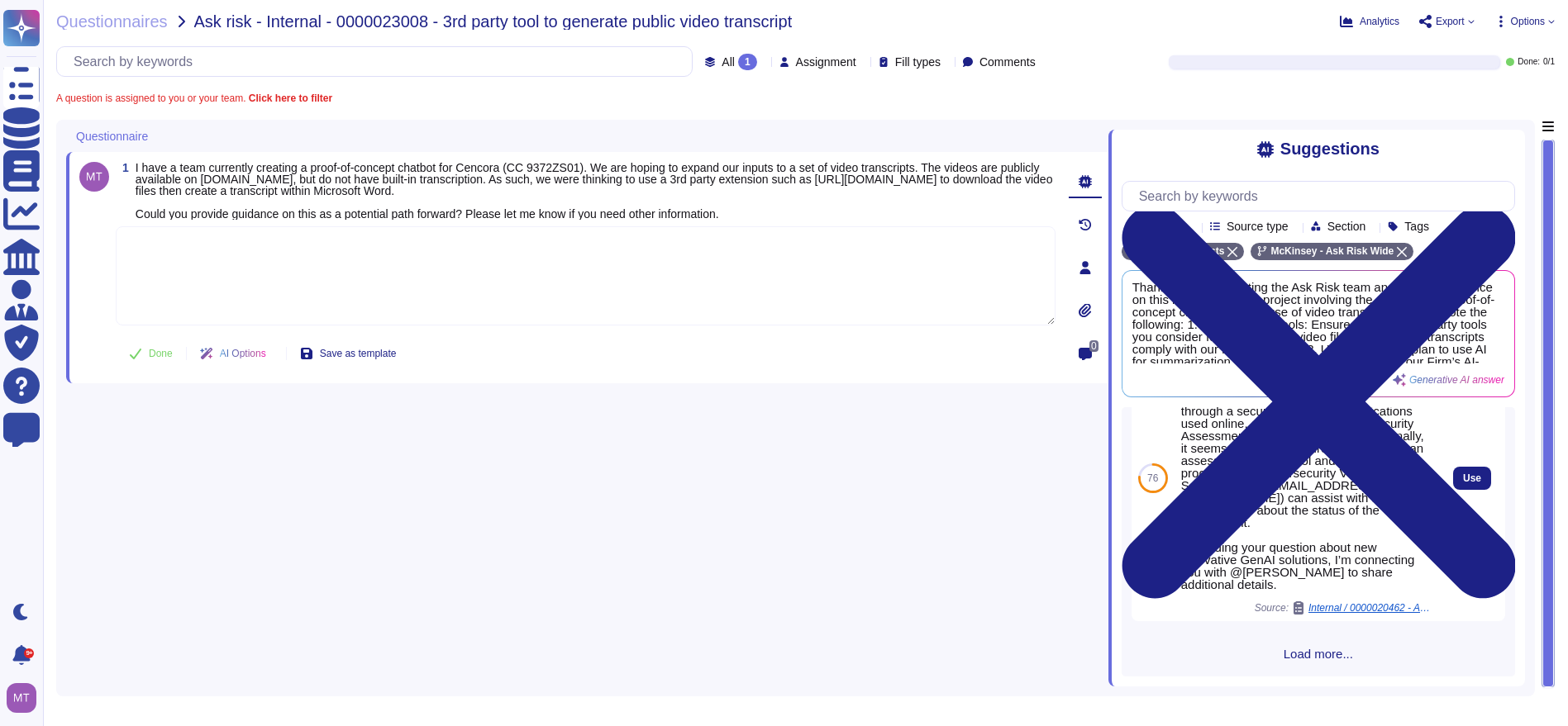
scroll to position [881, 0]
click at [1351, 601] on body "Questionnaires Knowledge Base Documents Analytics CAIQ / SIG Admin Trust Center…" at bounding box center [784, 363] width 1568 height 726
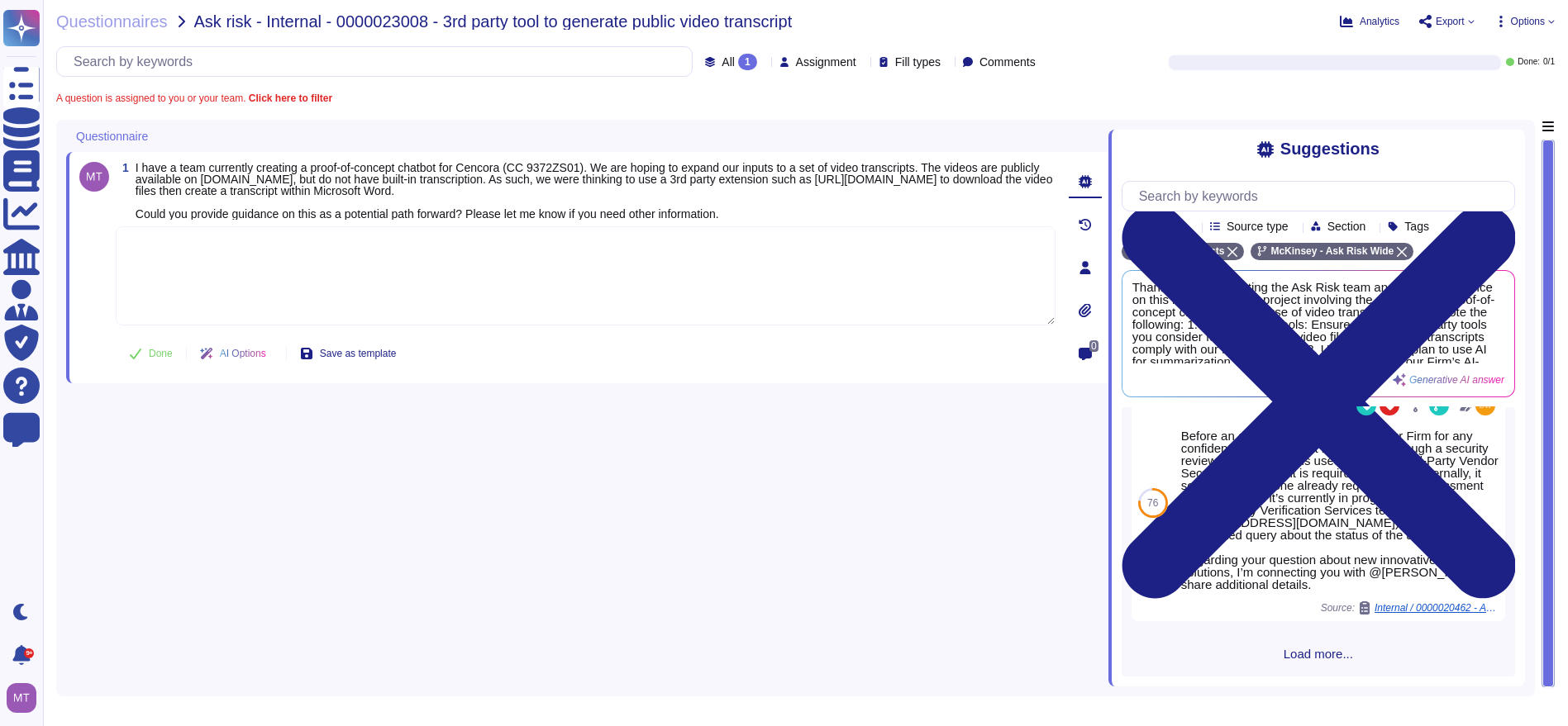
click at [1326, 648] on span "Load more..." at bounding box center [1319, 654] width 394 height 13
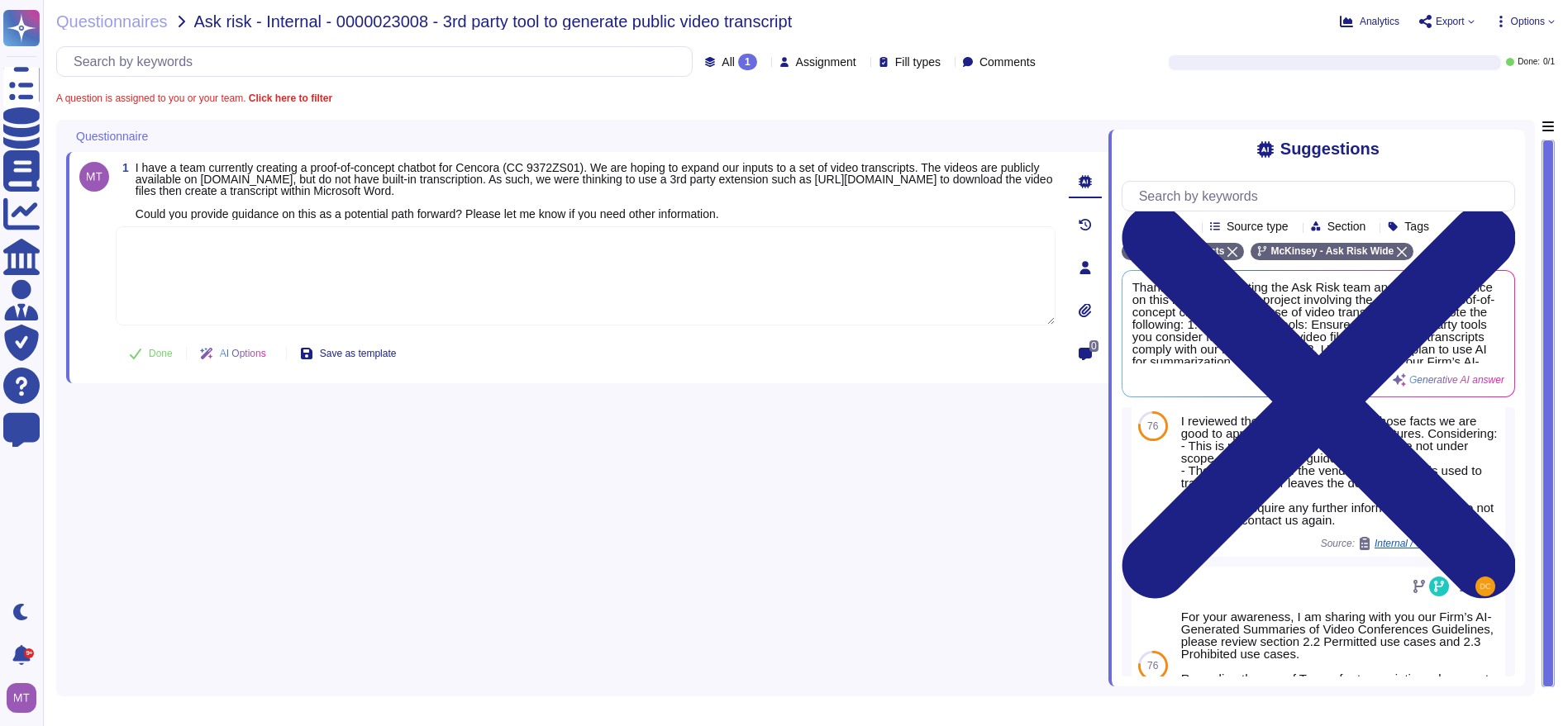
scroll to position [1456, 0]
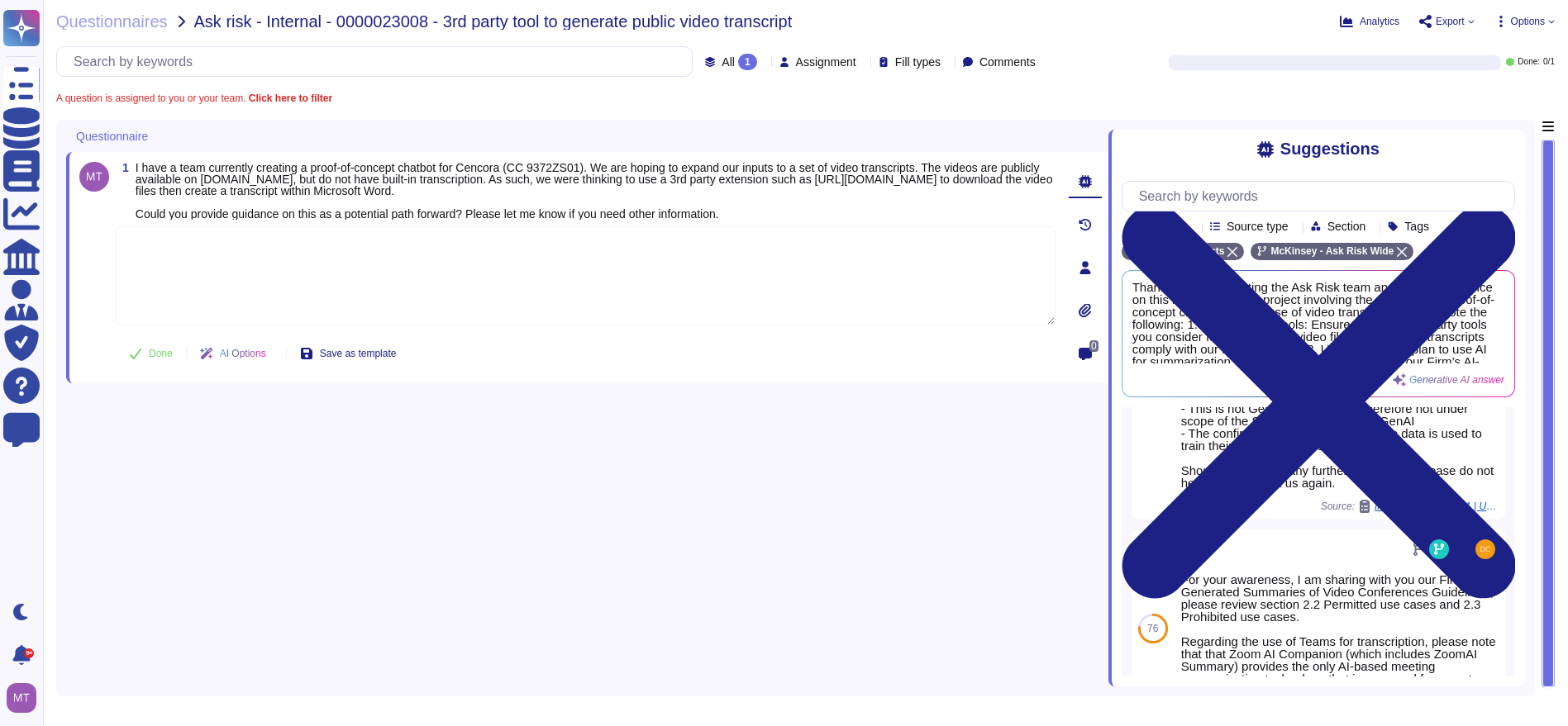
click at [285, 265] on textarea at bounding box center [586, 276] width 940 height 99
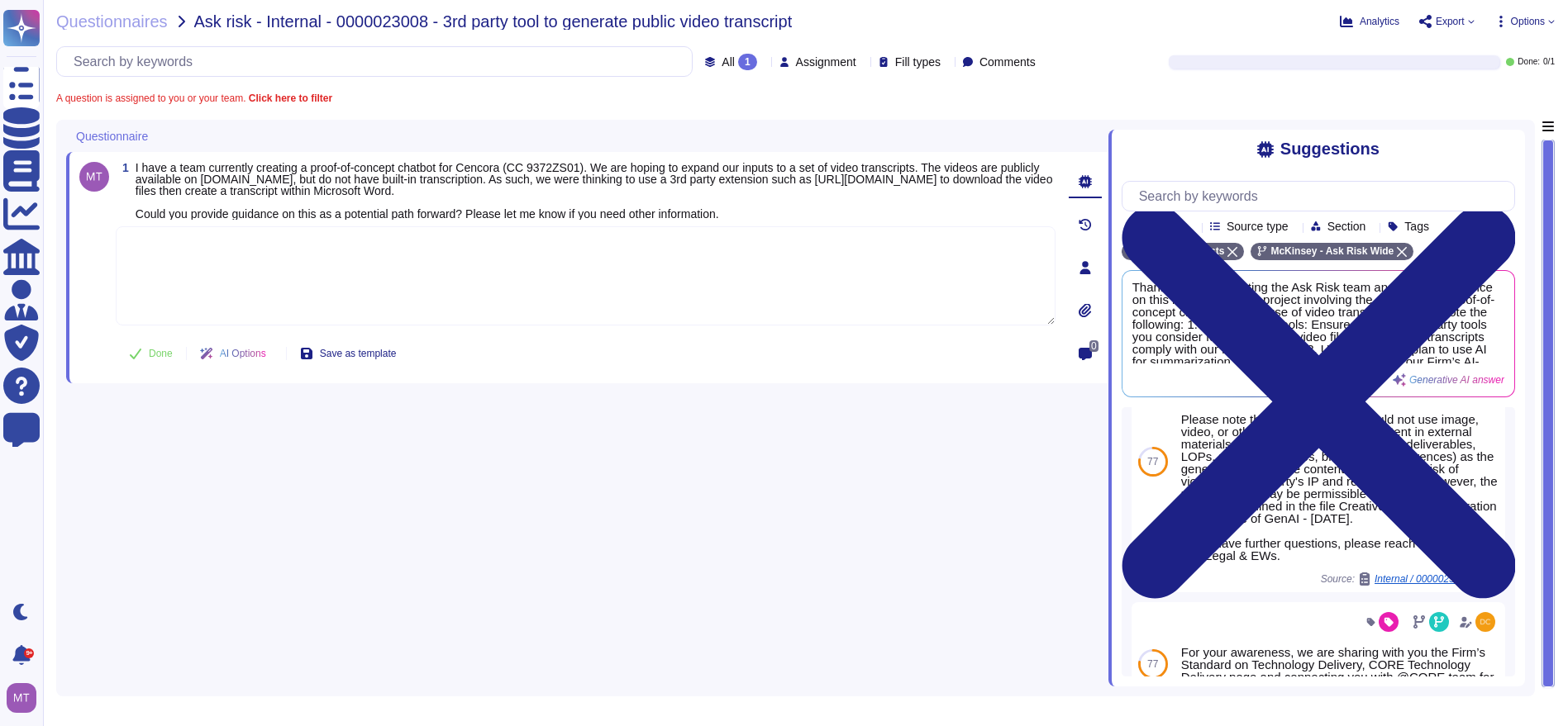
scroll to position [649, 0]
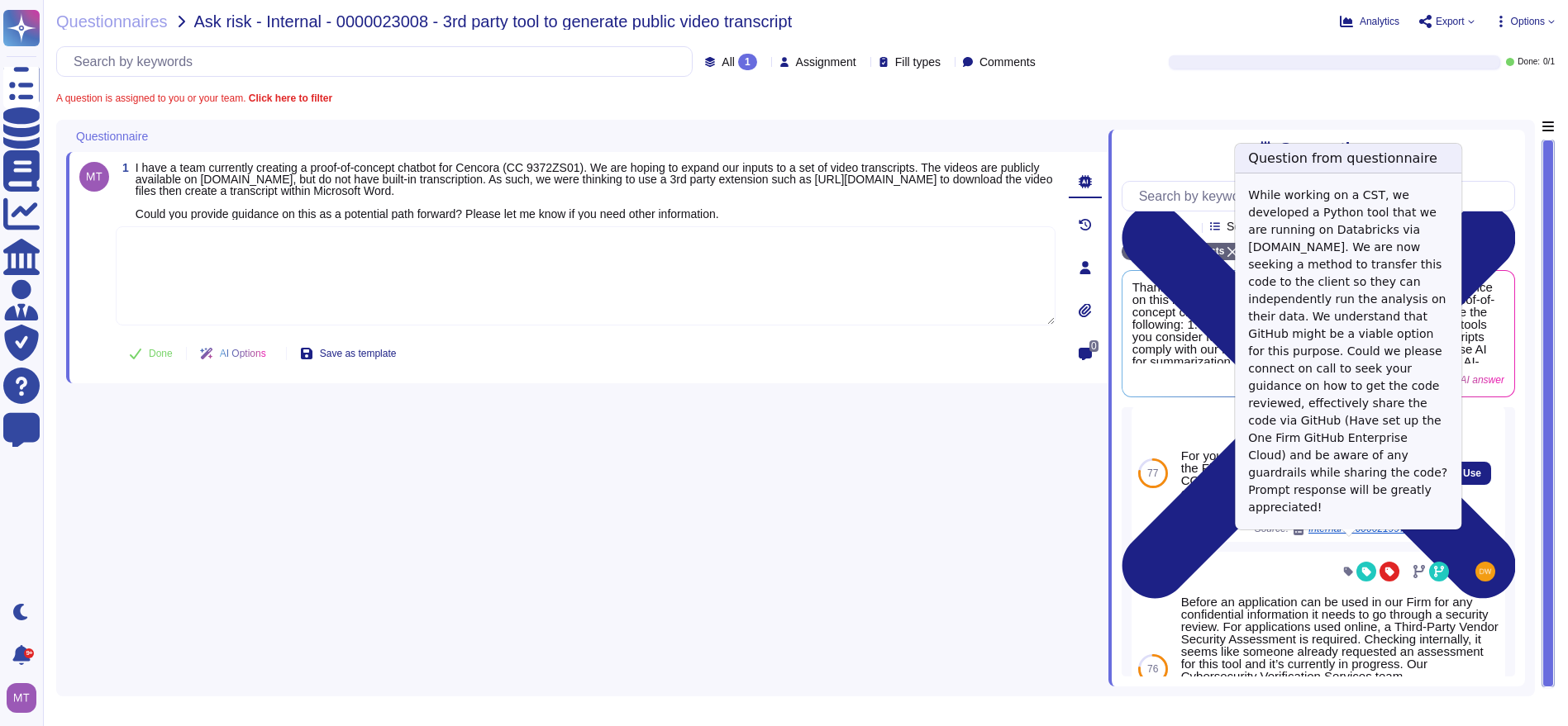
click at [1332, 534] on span "Internal / 0000021997 - Guidance on code sharing through GitHub" at bounding box center [1371, 528] width 124 height 10
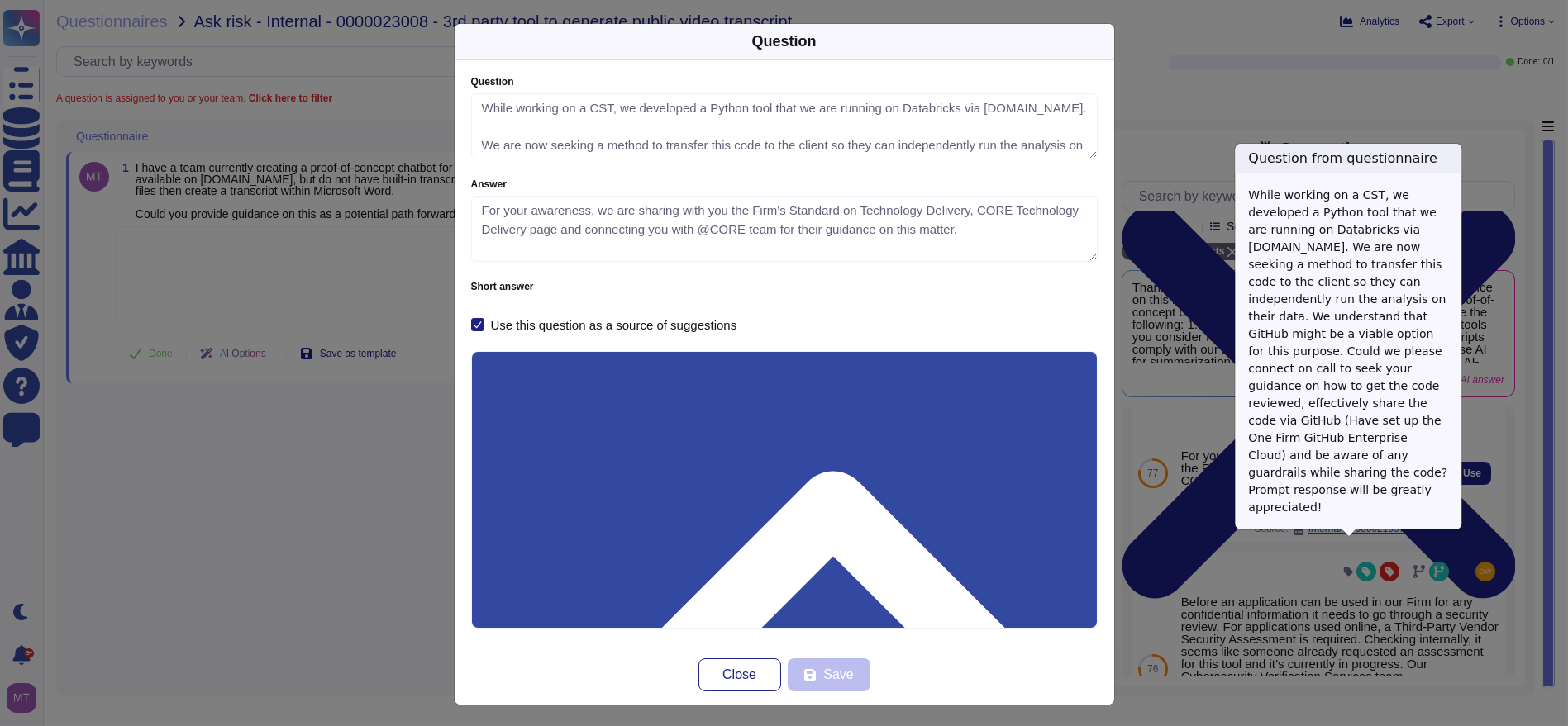
type textarea "While working on a CST, we developed a Python tool that we are running on Datab…"
type textarea "For your awareness, we are sharing with you the Firm’s Standard on Technology D…"
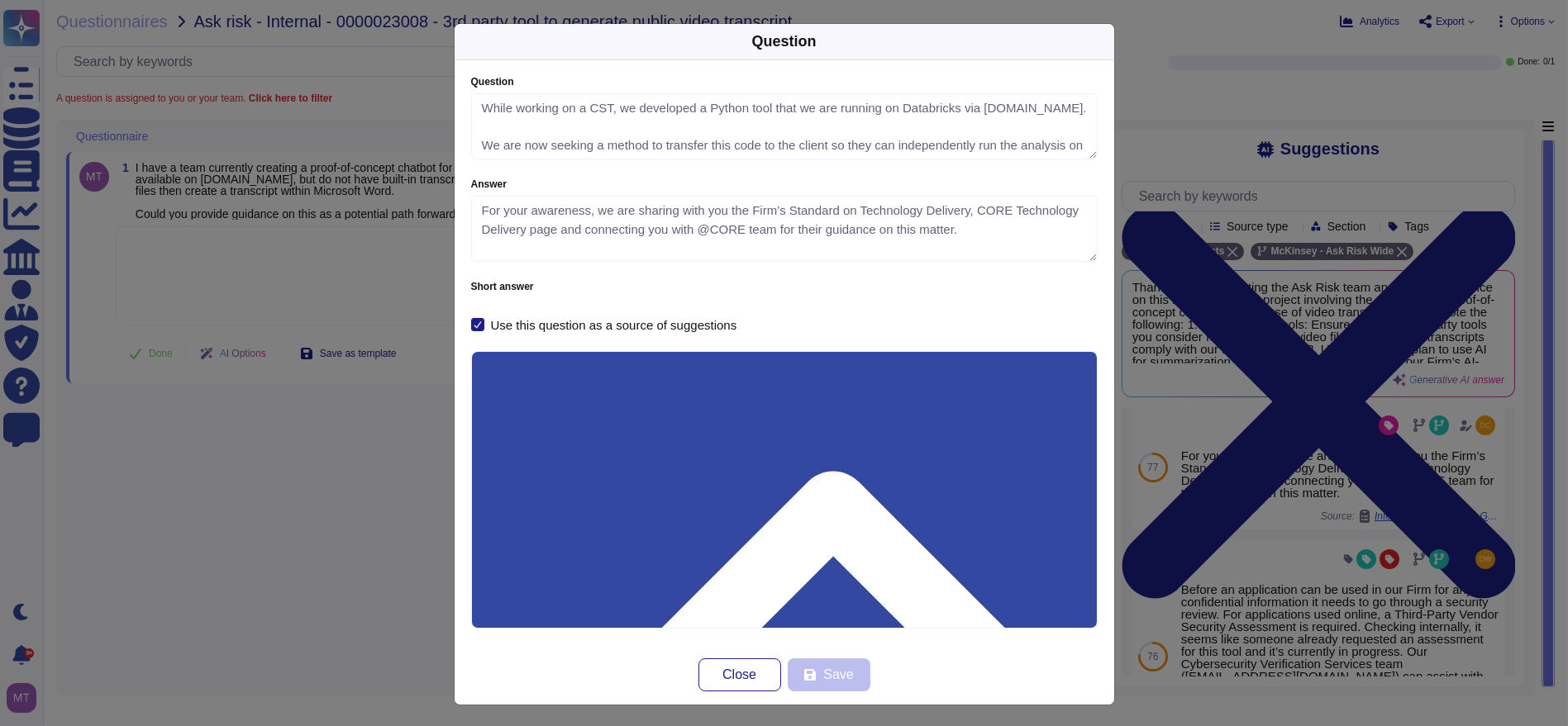
drag, startPoint x: 550, startPoint y: 440, endPoint x: 442, endPoint y: 440, distance: 108.0
click at [442, 440] on div "Question Question While working on a CST, we developed a Python tool that we ar…" at bounding box center [784, 363] width 1568 height 726
click at [360, 446] on div "Question Question While working on a CST, we developed a Python tool that we ar…" at bounding box center [784, 363] width 1568 height 726
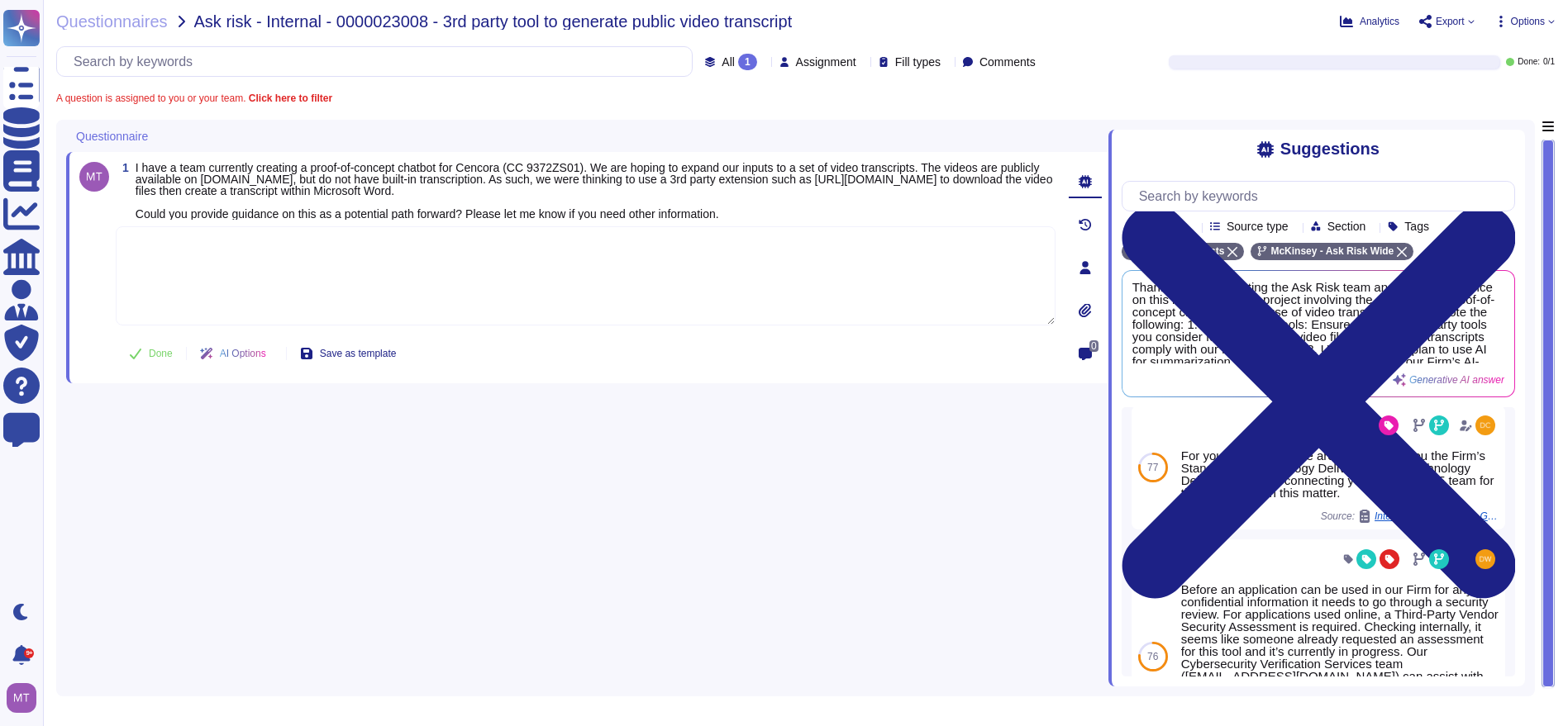
click at [469, 253] on textarea at bounding box center [586, 276] width 940 height 99
paste textarea "We are sharing with you the Standard on Technology Delivery page for your refer…"
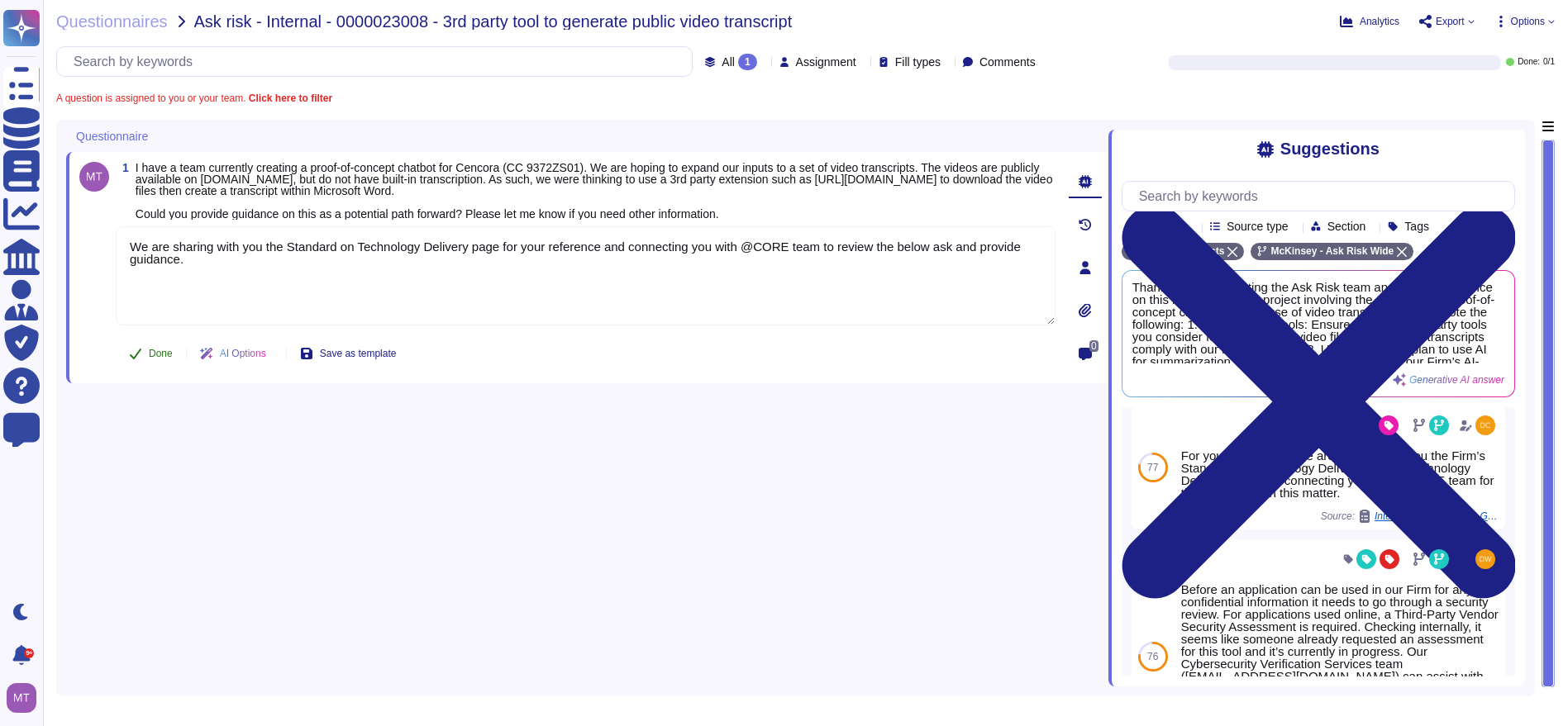
type textarea "We are sharing with you the Standard on Technology Delivery page for your refer…"
click at [154, 350] on span "Done" at bounding box center [161, 353] width 24 height 10
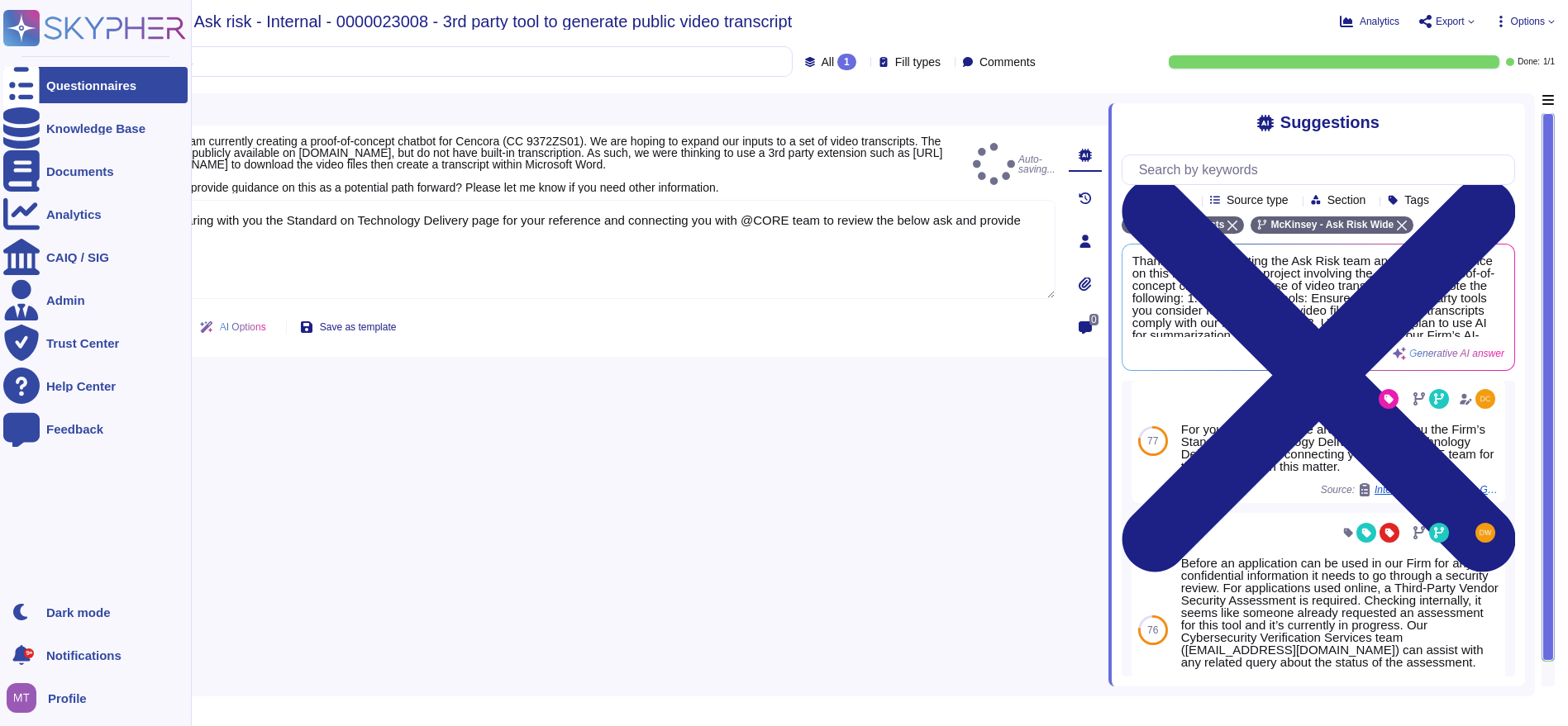
click at [37, 102] on div at bounding box center [22, 84] width 36 height 36
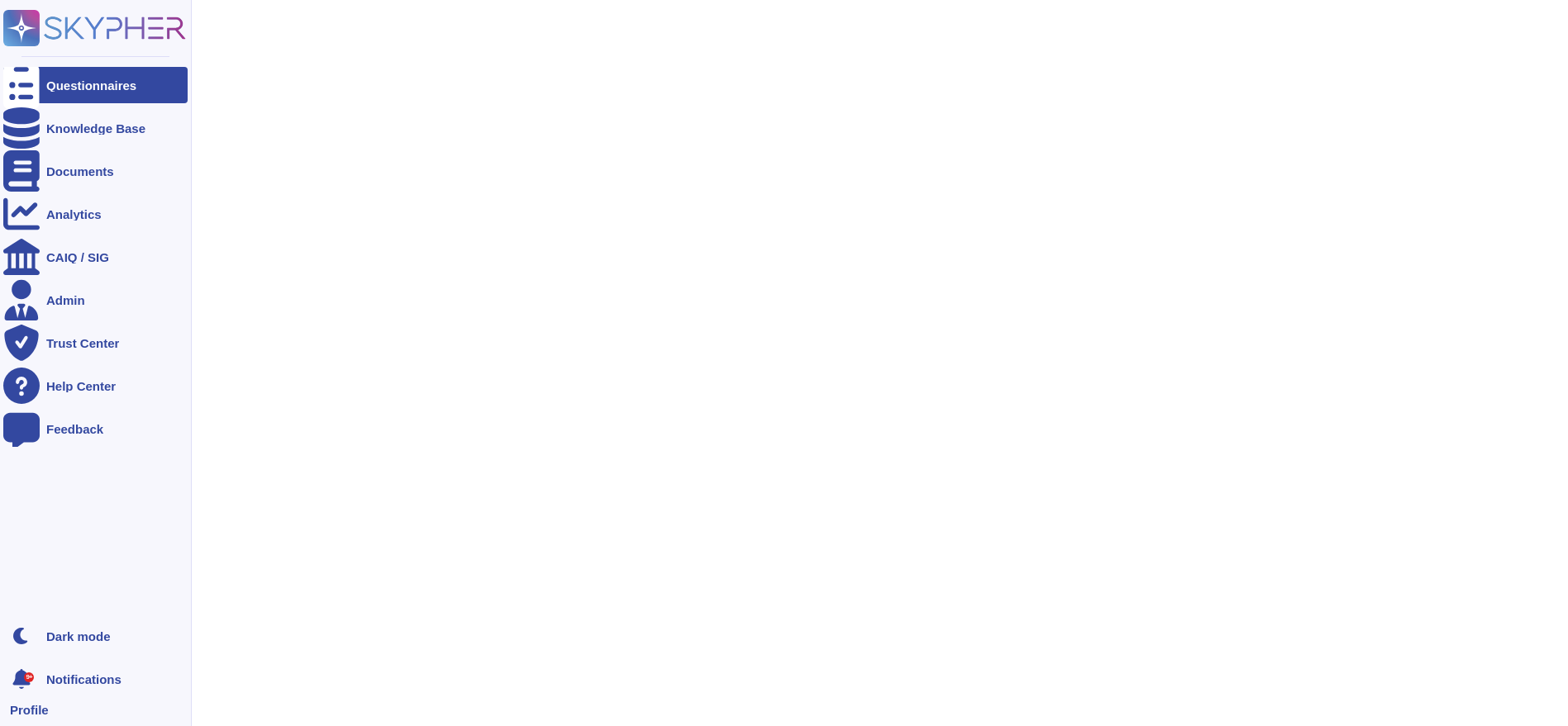
click at [27, 87] on icon at bounding box center [22, 85] width 36 height 49
click at [10, 87] on div at bounding box center [22, 84] width 36 height 36
